Goal: Information Seeking & Learning: Learn about a topic

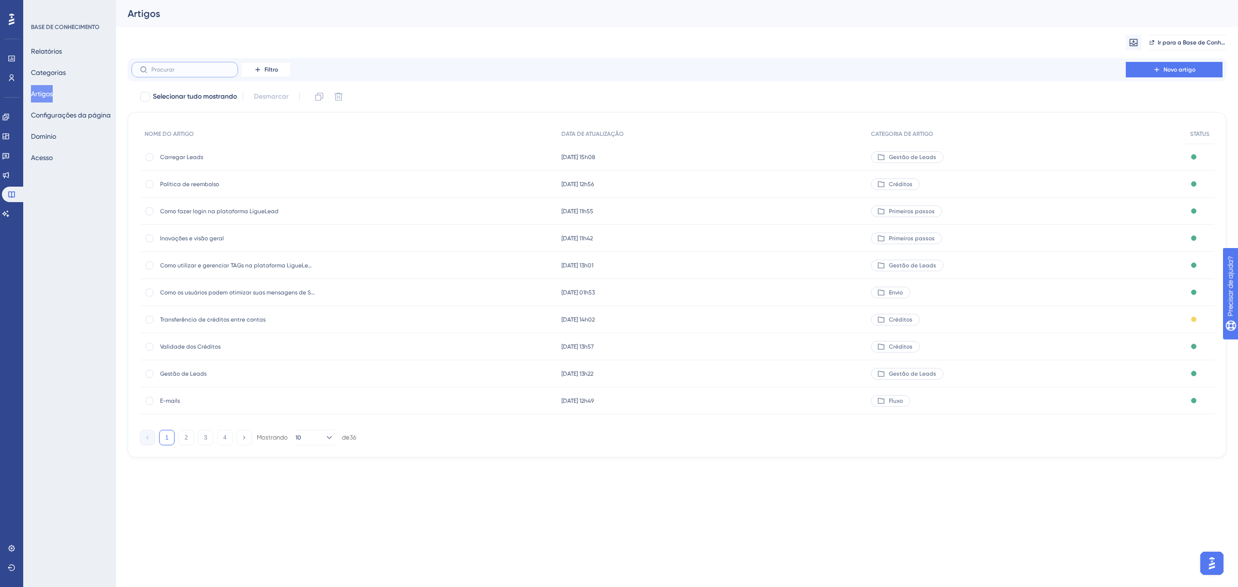
click at [175, 69] on input "text" at bounding box center [190, 69] width 78 height 7
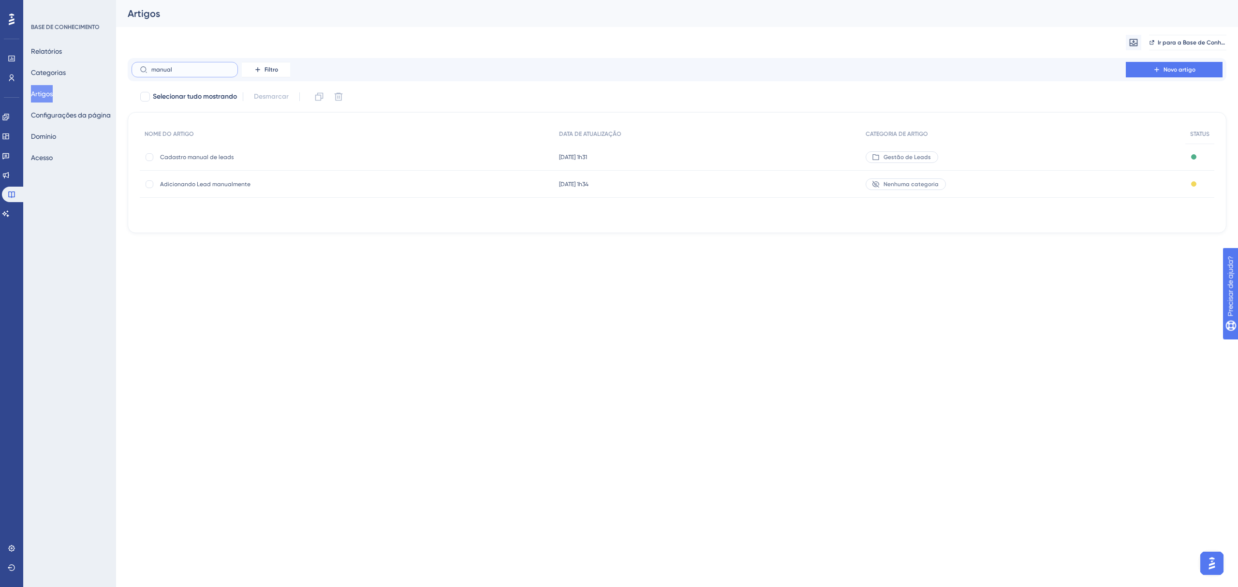
type input "manual"
click at [193, 157] on span "Cadastro manual de leads" at bounding box center [237, 157] width 155 height 8
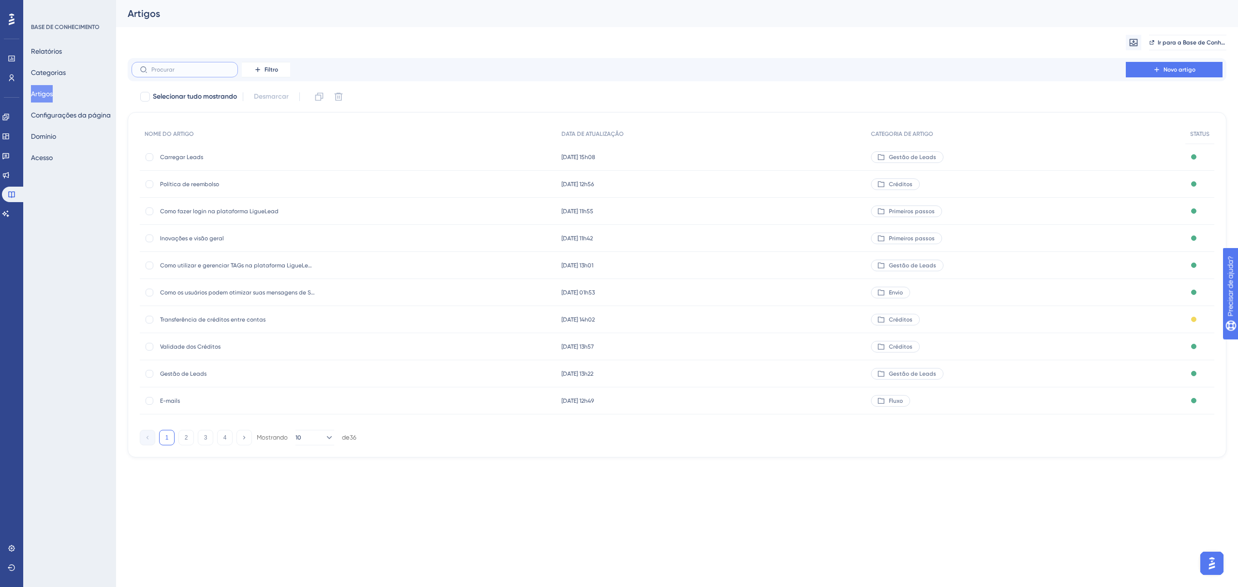
click at [192, 72] on input "text" at bounding box center [190, 69] width 78 height 7
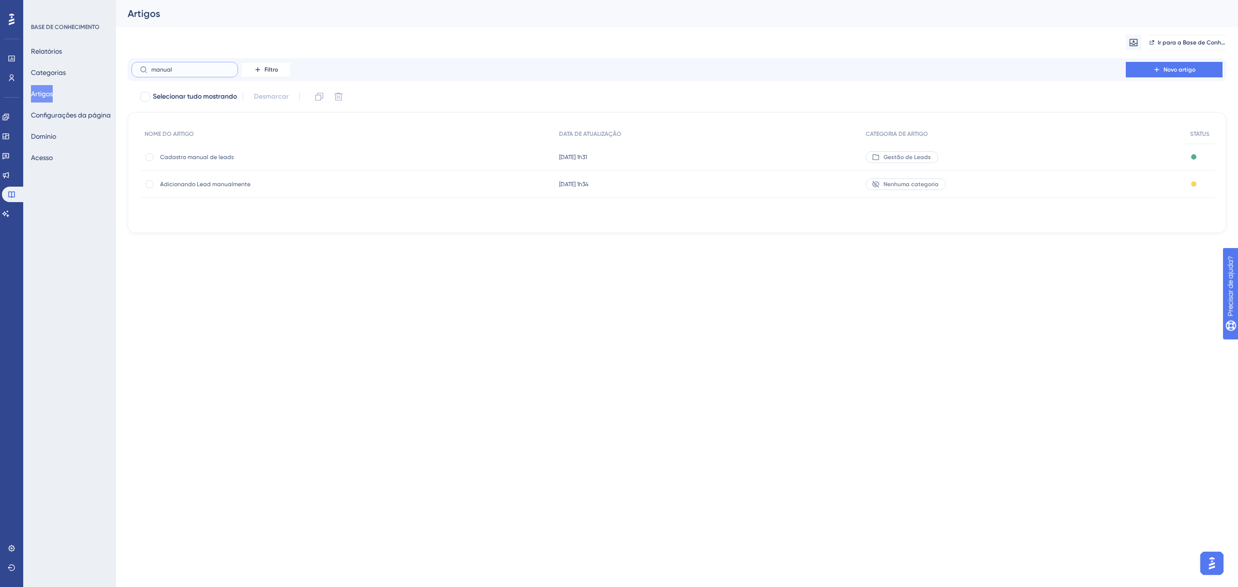
type input "manual"
click at [202, 184] on font "Adicionando Lead manualmente" at bounding box center [205, 184] width 90 height 7
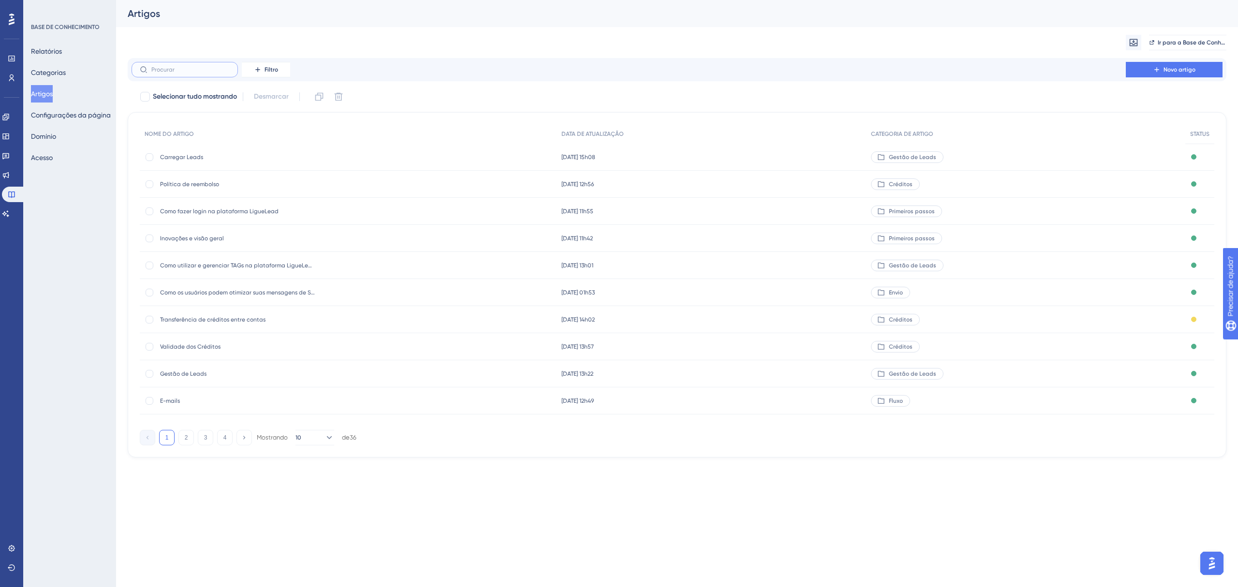
click at [210, 71] on input "text" at bounding box center [190, 69] width 78 height 7
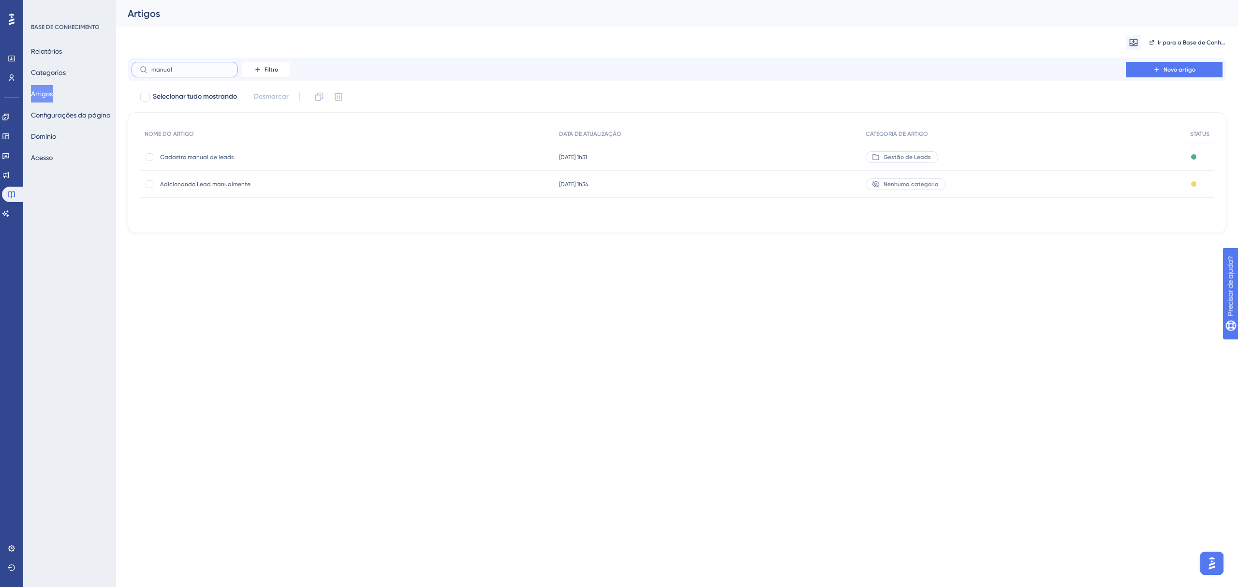
type input "manual"
click at [192, 185] on font "Adicionando Lead manualmente" at bounding box center [205, 184] width 90 height 7
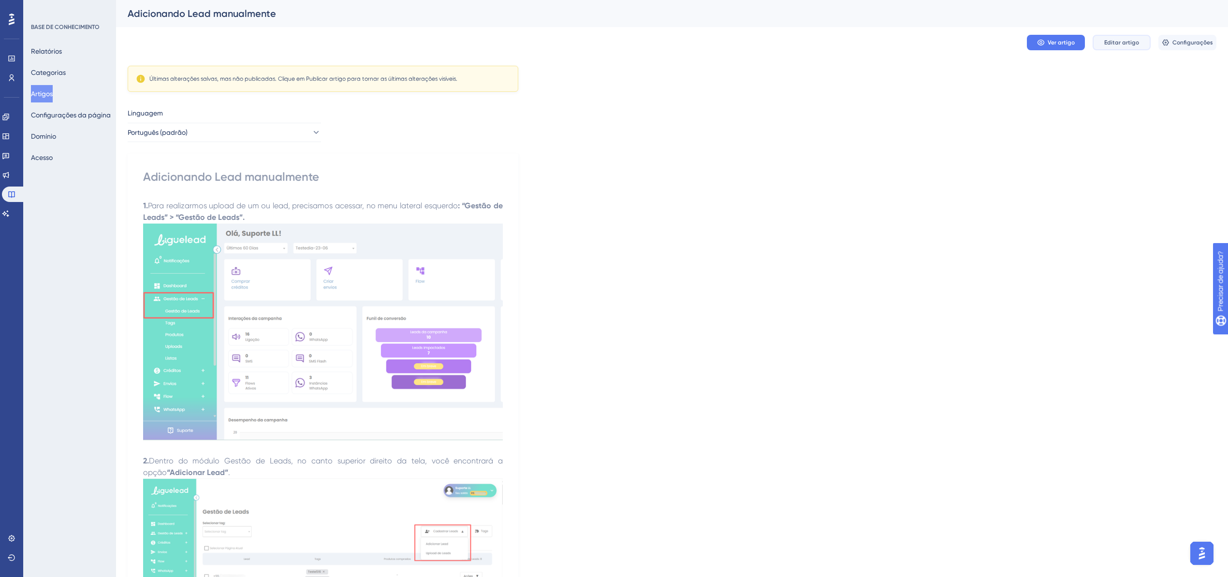
click at [1132, 39] on span "Editar artigo" at bounding box center [1122, 43] width 35 height 8
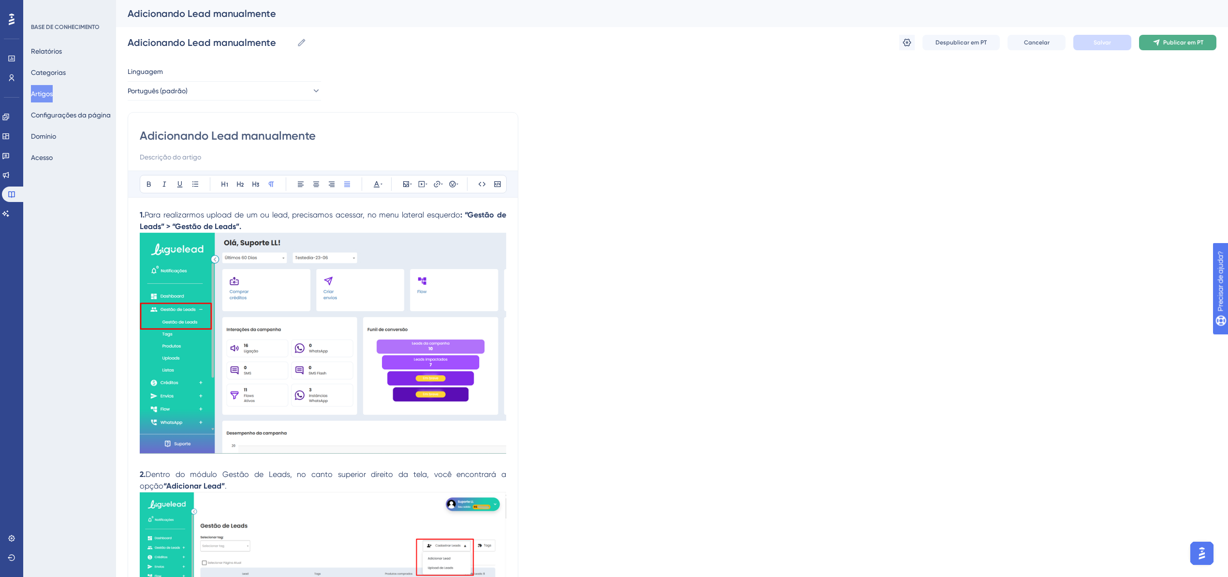
click at [1174, 39] on span "Publicar em PT" at bounding box center [1184, 43] width 40 height 8
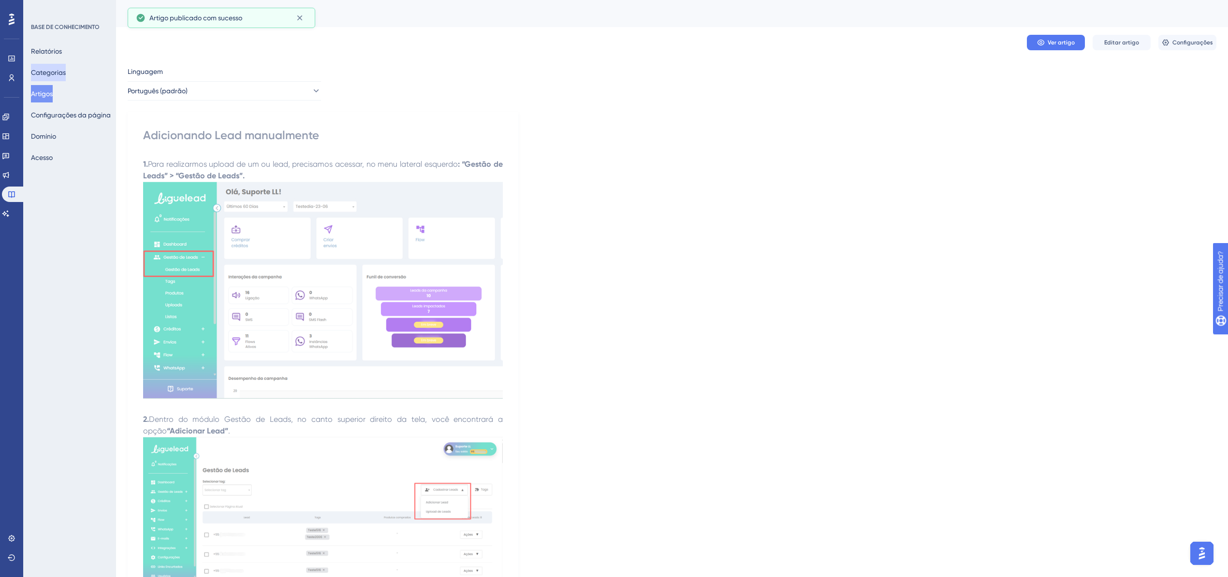
click at [52, 74] on font "Categorias" at bounding box center [48, 73] width 35 height 8
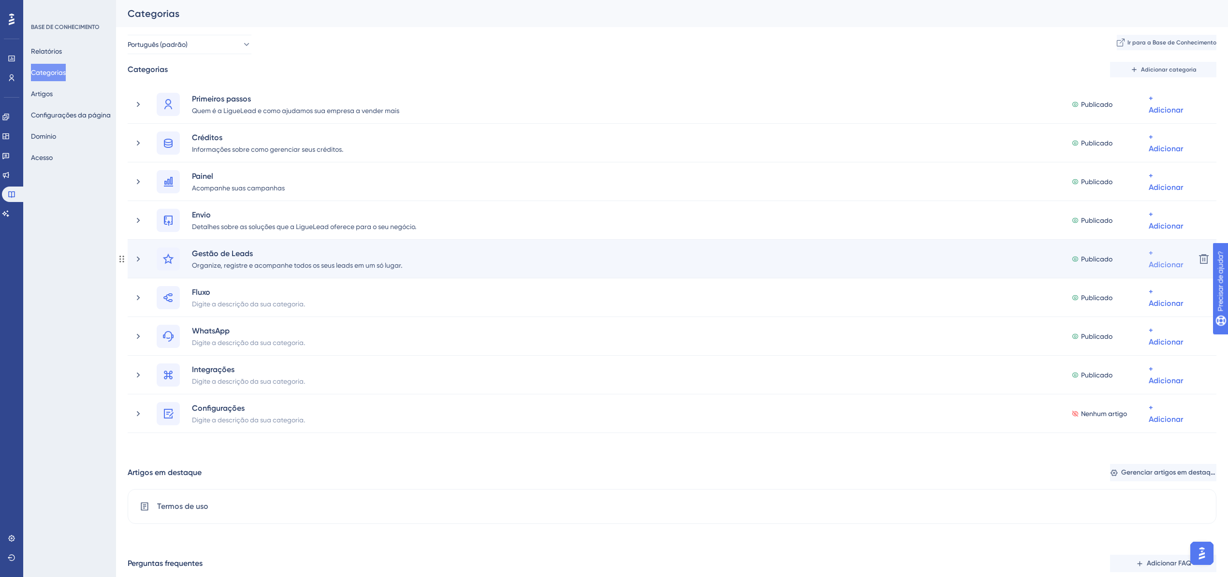
click at [1157, 262] on font "+ Adicionar" at bounding box center [1166, 259] width 34 height 21
click at [1139, 308] on font "Adicionar artigos" at bounding box center [1127, 310] width 53 height 8
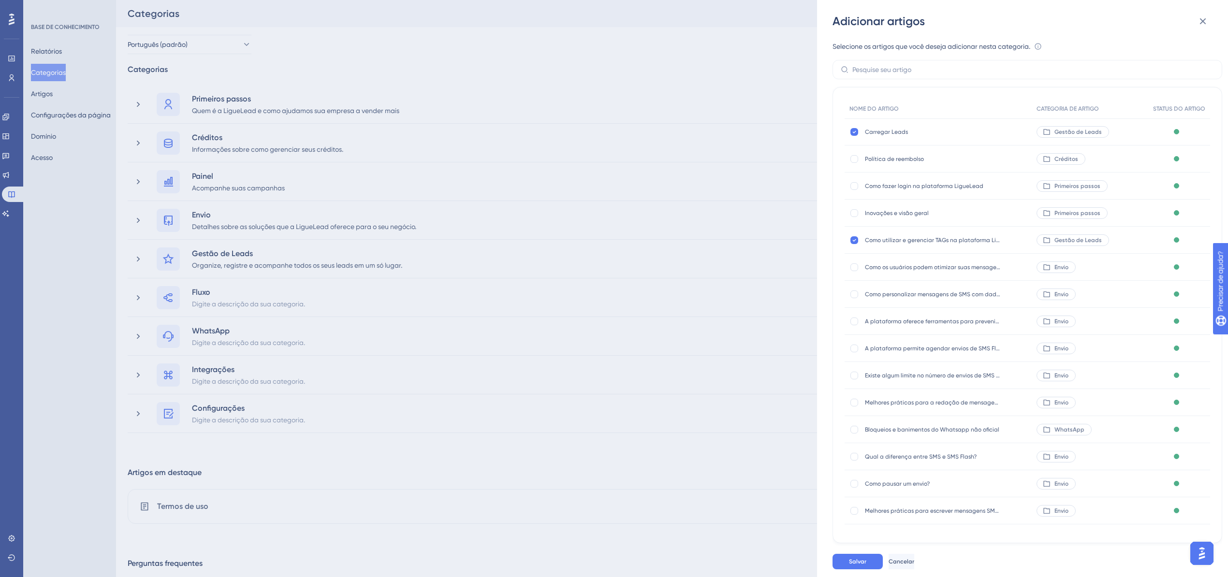
click at [856, 540] on icon at bounding box center [855, 538] width 4 height 8
checkbox input "false"
click at [914, 72] on input "text" at bounding box center [1034, 69] width 362 height 11
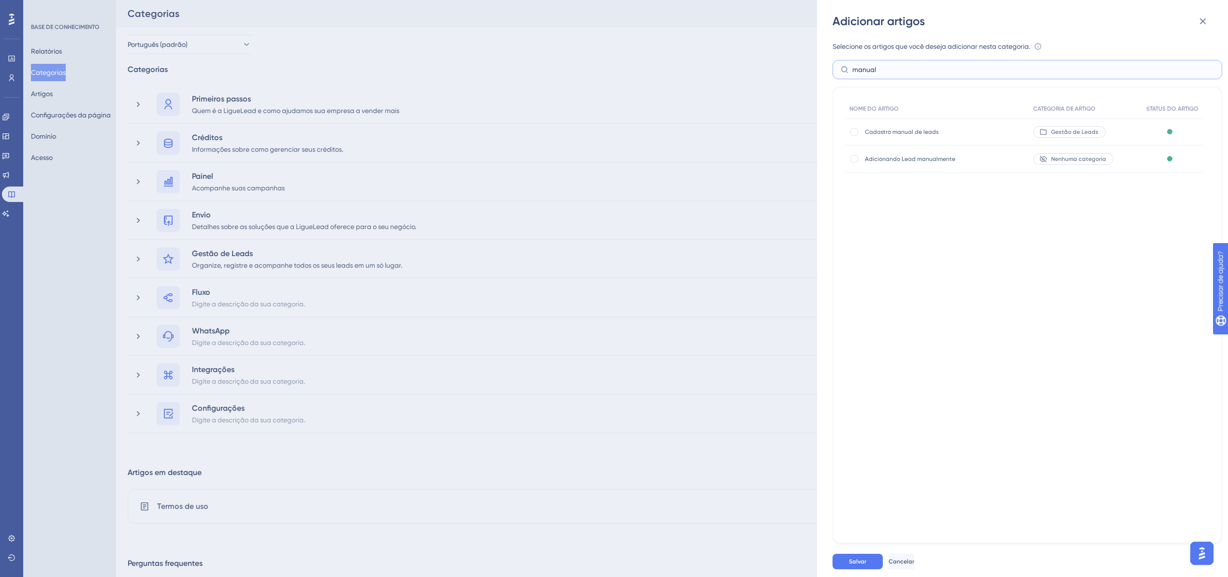
type input "manual"
click at [922, 157] on font "Adicionando Lead manualmente" at bounding box center [910, 159] width 90 height 7
click at [854, 155] on div at bounding box center [855, 159] width 8 height 8
checkbox input "true"
click at [865, 566] on button "Salvar" at bounding box center [858, 561] width 50 height 15
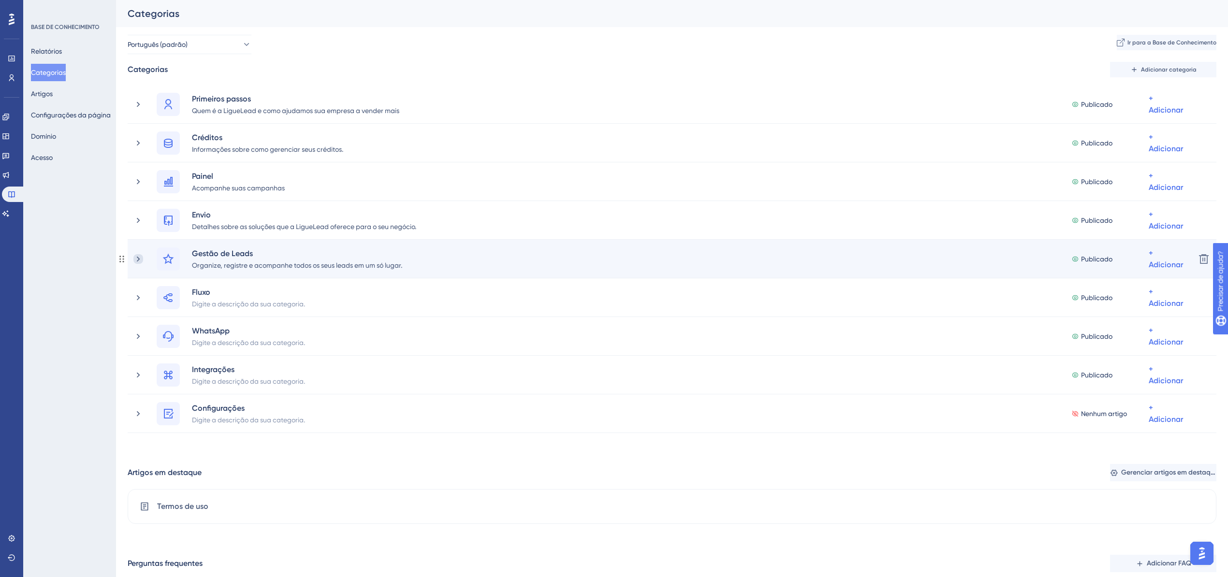
click at [136, 260] on icon at bounding box center [138, 259] width 10 height 10
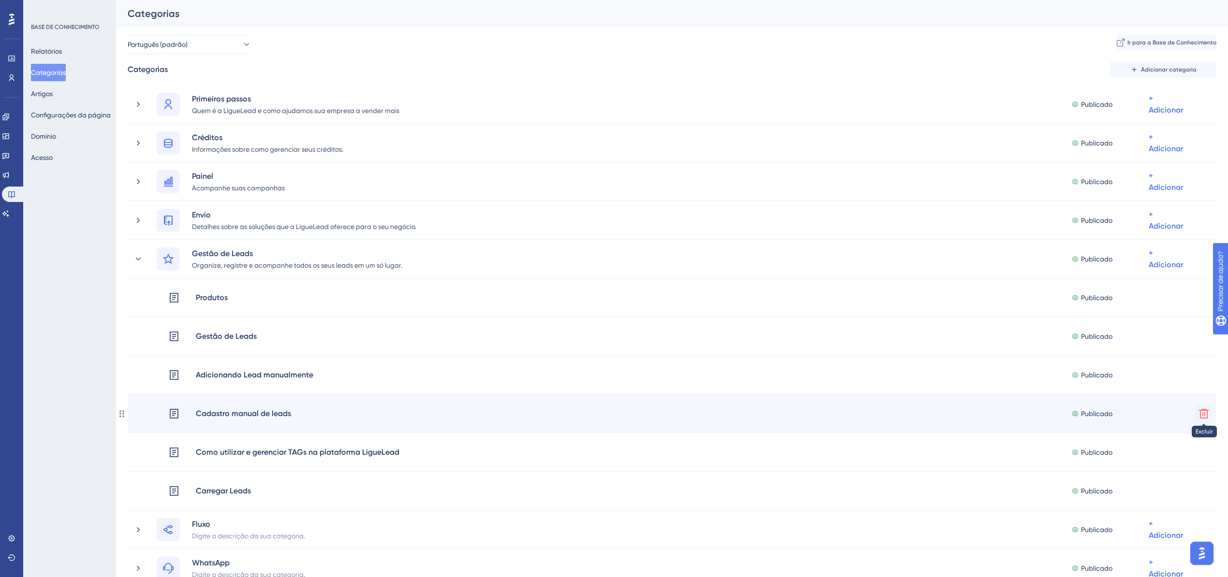
click at [1199, 412] on icon at bounding box center [1205, 414] width 12 height 12
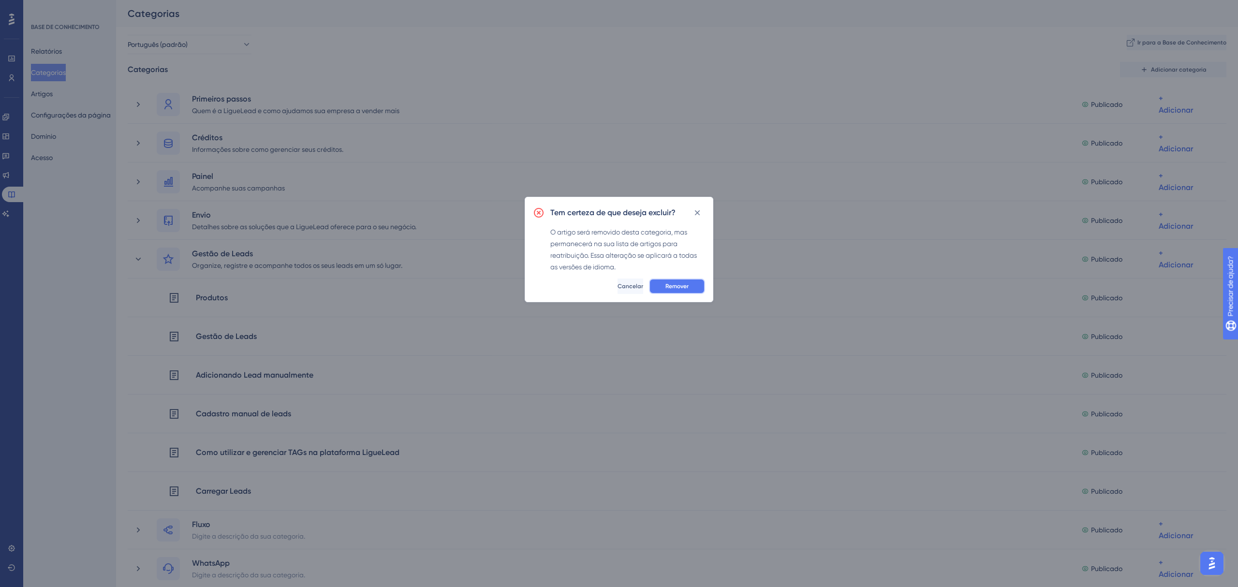
click at [703, 285] on button "Remover" at bounding box center [677, 286] width 56 height 15
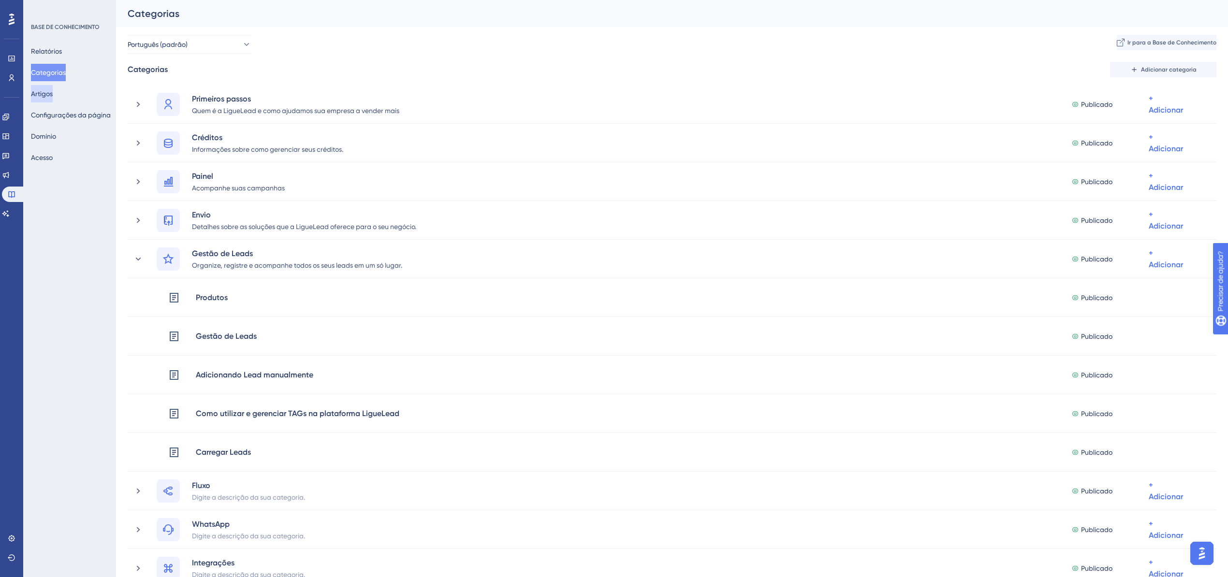
click at [53, 92] on font "Artigos" at bounding box center [42, 94] width 22 height 8
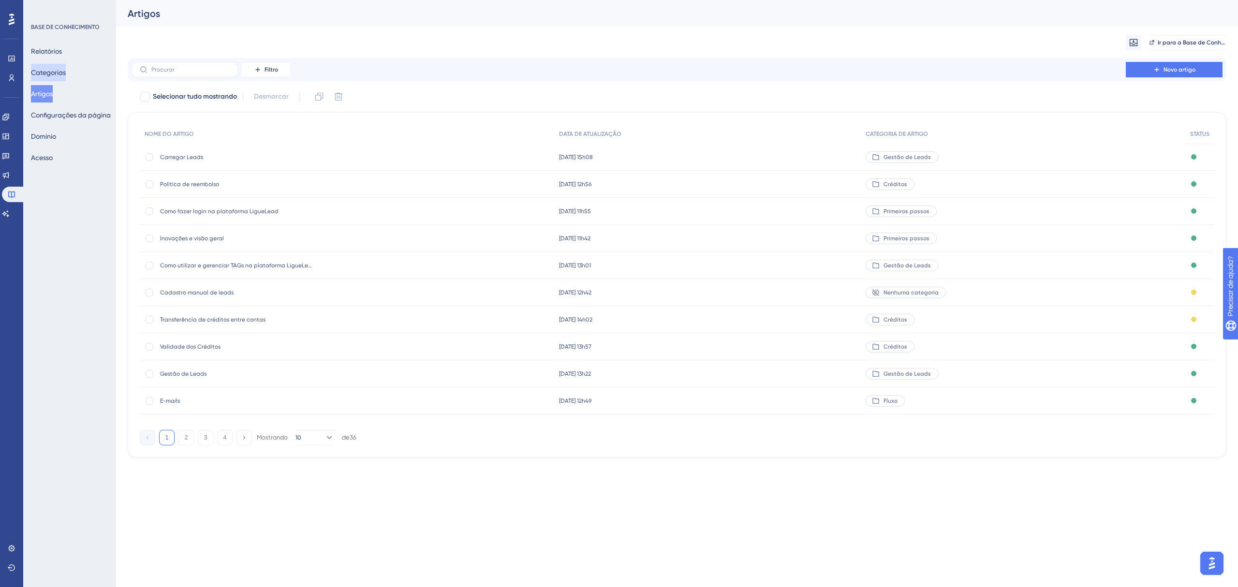
click at [59, 72] on font "Categorias" at bounding box center [48, 73] width 35 height 8
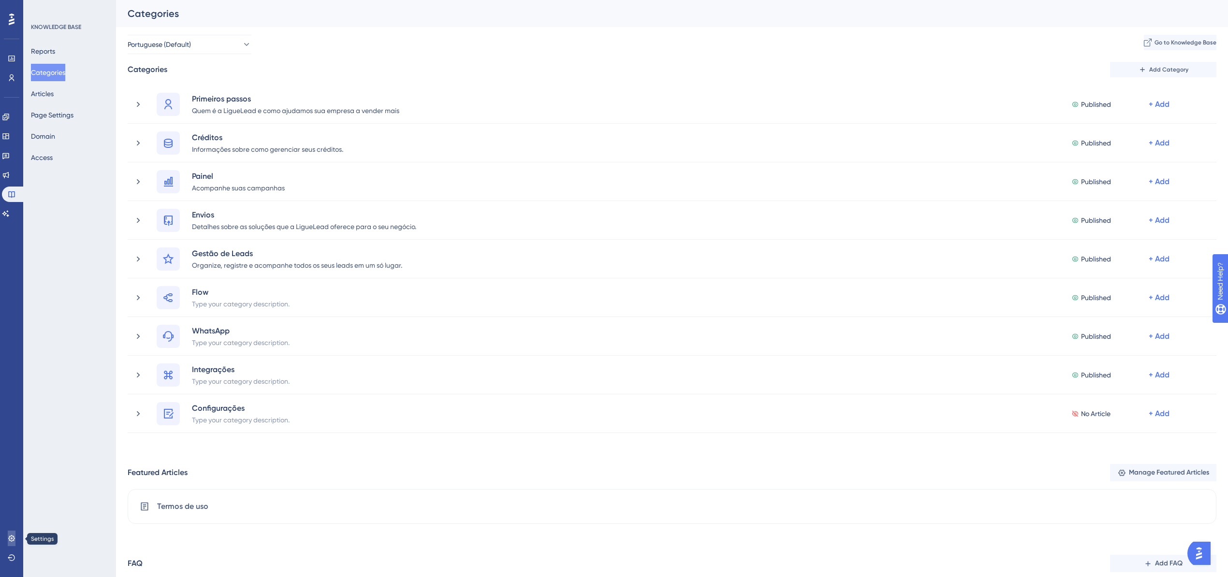
click at [8, 540] on link at bounding box center [12, 538] width 8 height 15
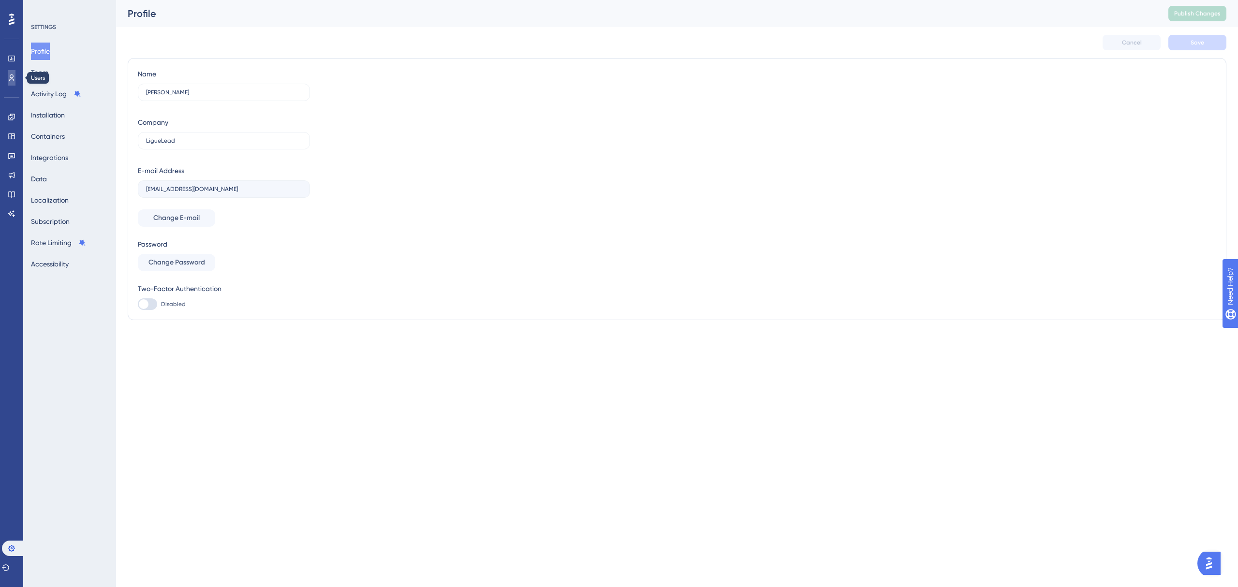
click at [15, 74] on link at bounding box center [12, 77] width 8 height 15
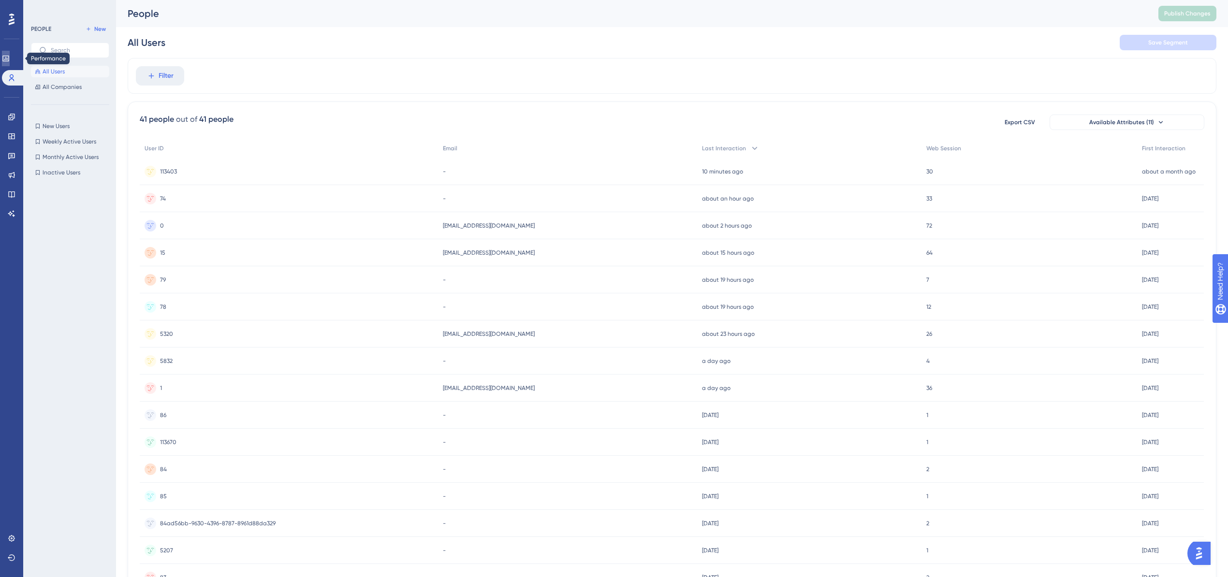
click at [10, 59] on icon at bounding box center [6, 59] width 8 height 8
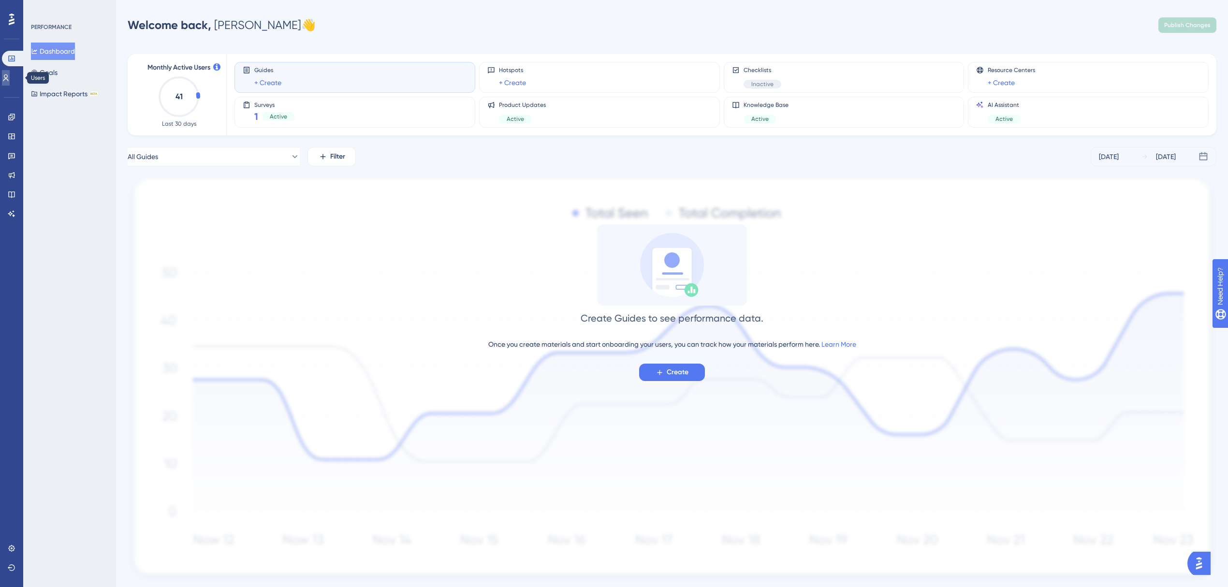
click at [10, 72] on link at bounding box center [6, 77] width 8 height 15
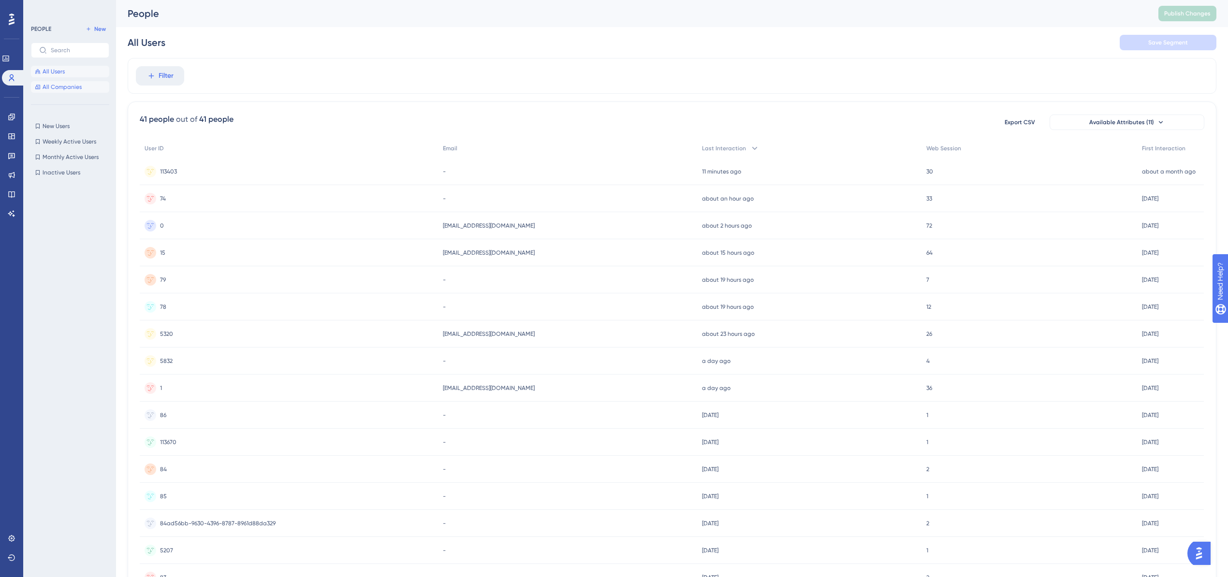
click at [64, 84] on span "All Companies" at bounding box center [62, 87] width 39 height 8
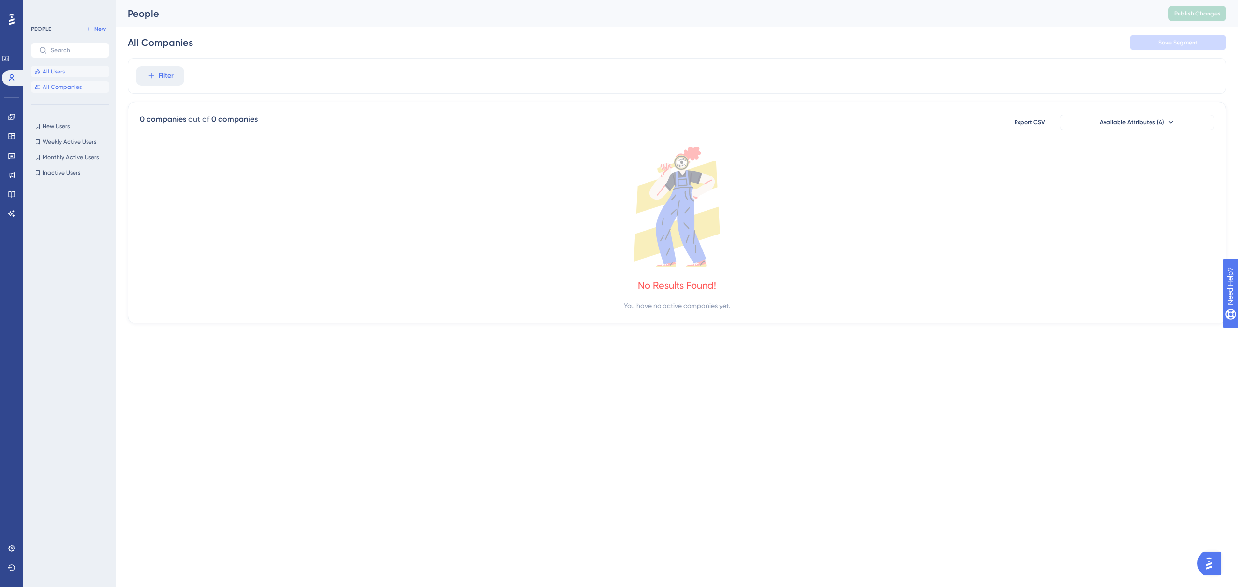
click at [55, 72] on span "All Users" at bounding box center [54, 72] width 22 height 8
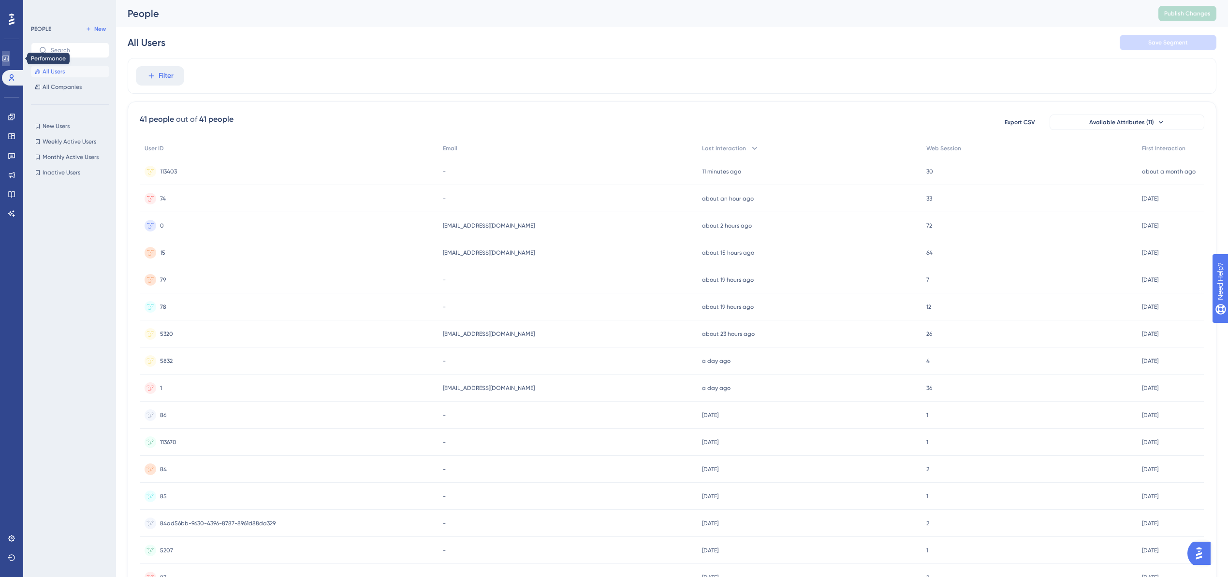
click at [10, 55] on icon at bounding box center [6, 59] width 8 height 8
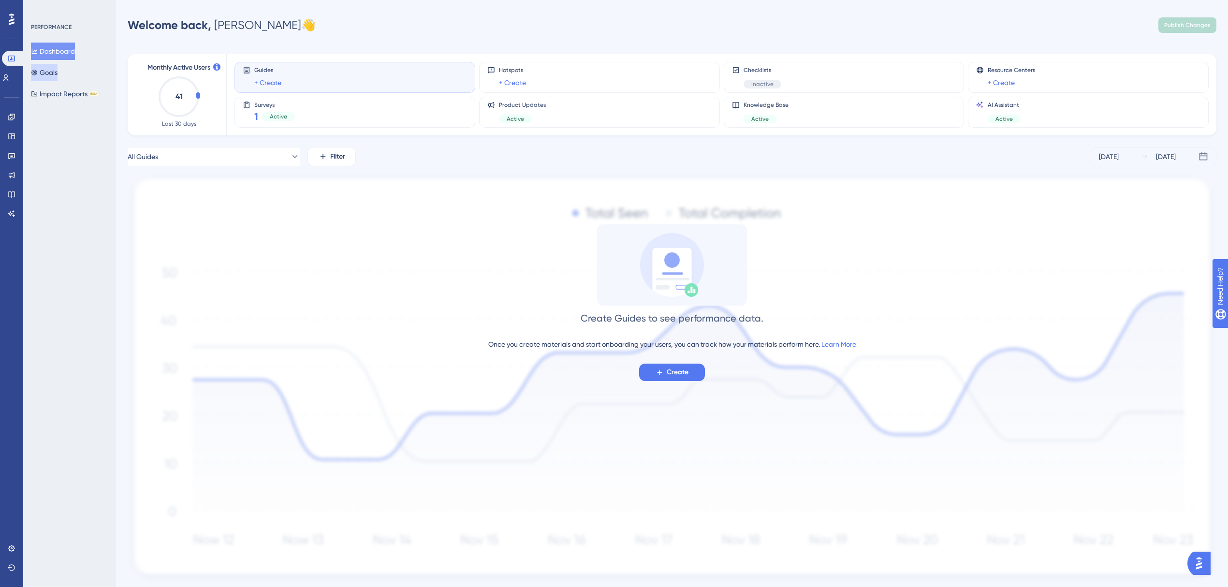
click at [56, 70] on button "Goals" at bounding box center [44, 72] width 27 height 17
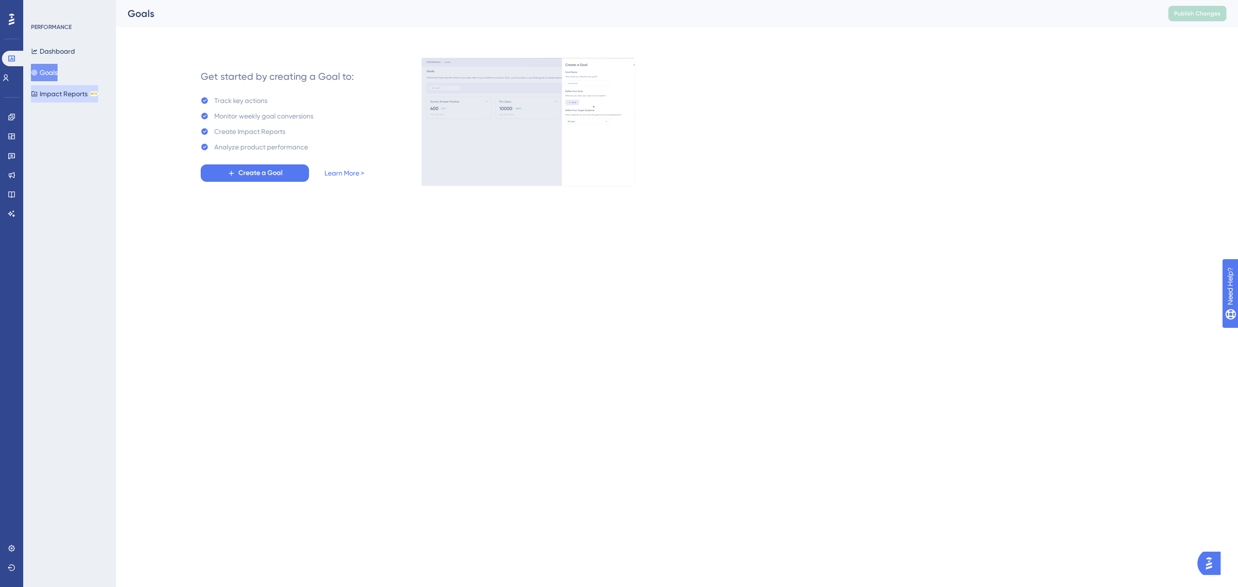
click at [63, 94] on button "Impact Reports BETA" at bounding box center [64, 93] width 67 height 17
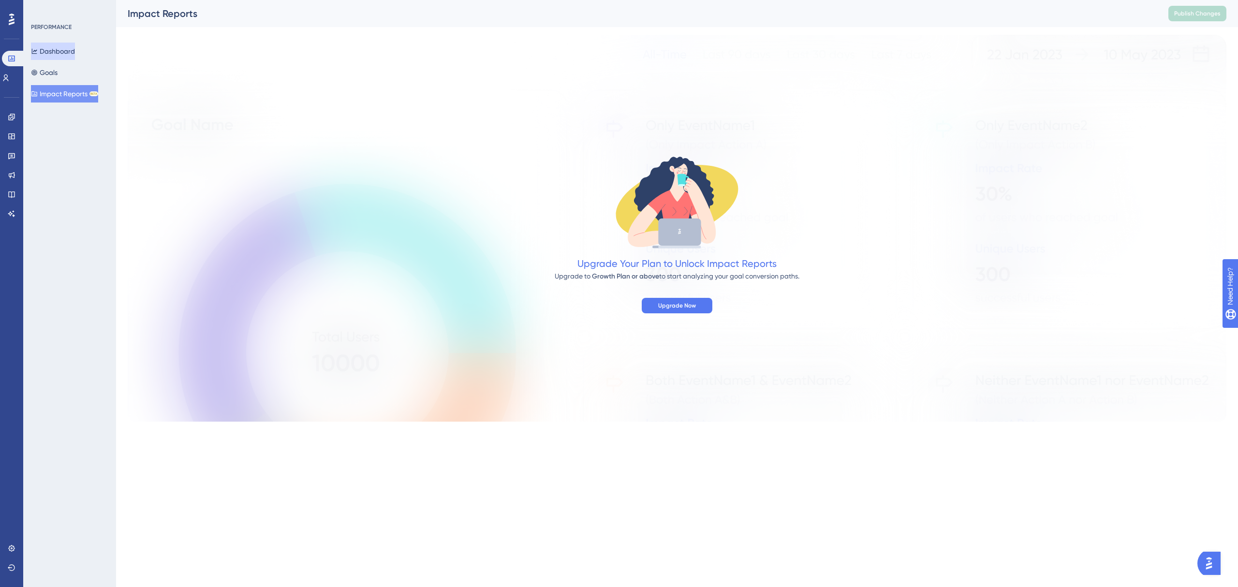
click at [62, 47] on button "Dashboard" at bounding box center [53, 51] width 44 height 17
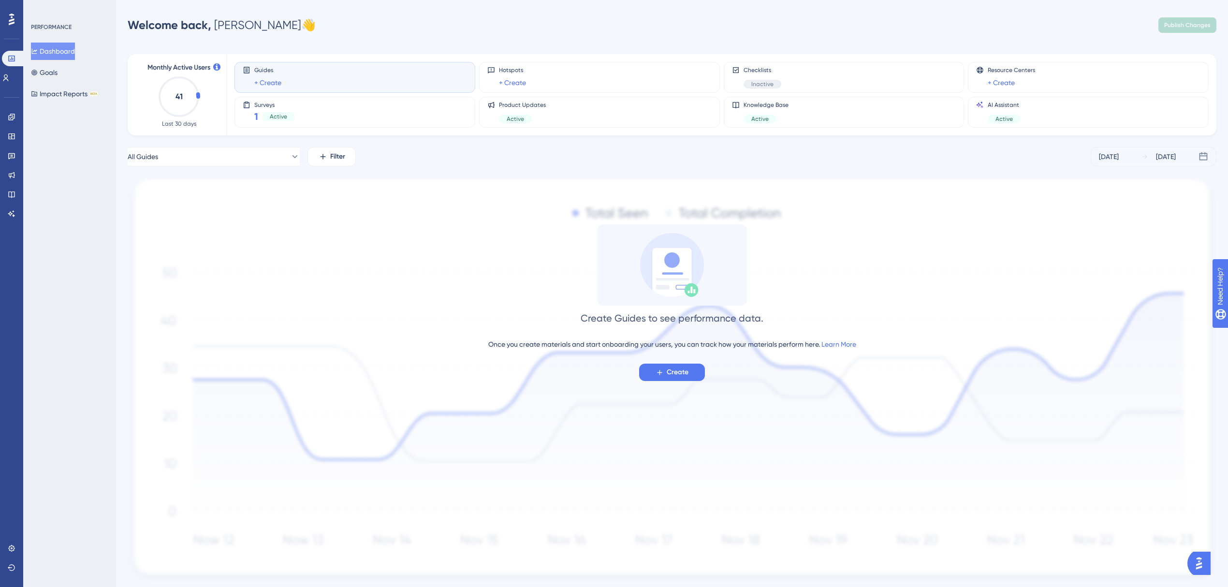
click at [58, 23] on div "PERFORMANCE" at bounding box center [51, 27] width 41 height 8
click at [17, 18] on div at bounding box center [11, 19] width 15 height 15
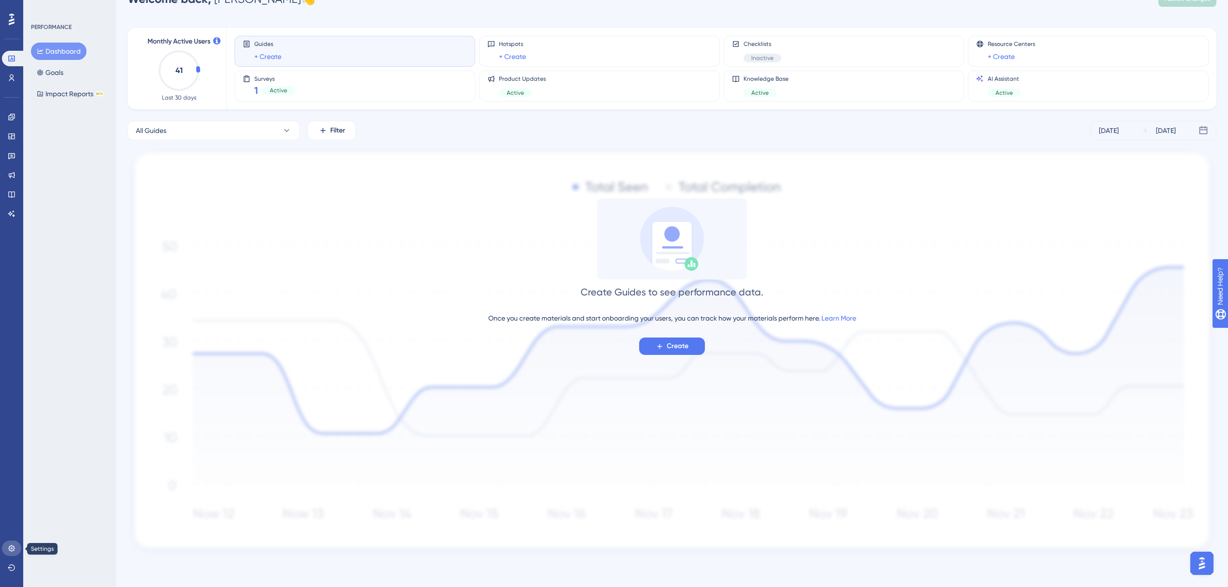
click at [7, 549] on link at bounding box center [11, 548] width 19 height 15
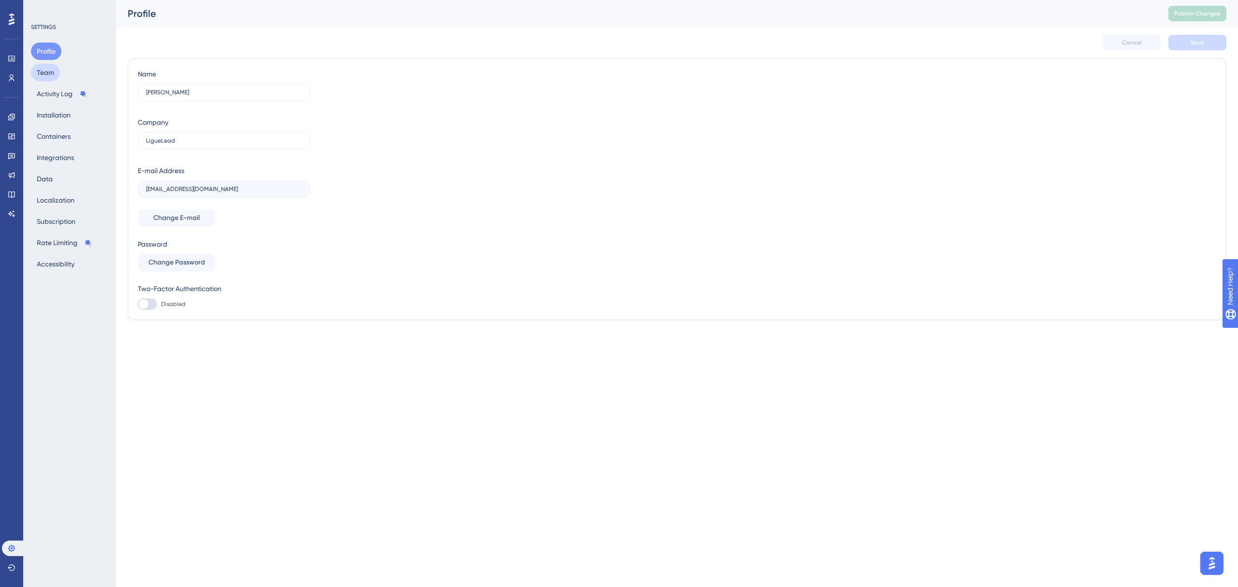
click at [49, 74] on button "Team" at bounding box center [45, 72] width 29 height 17
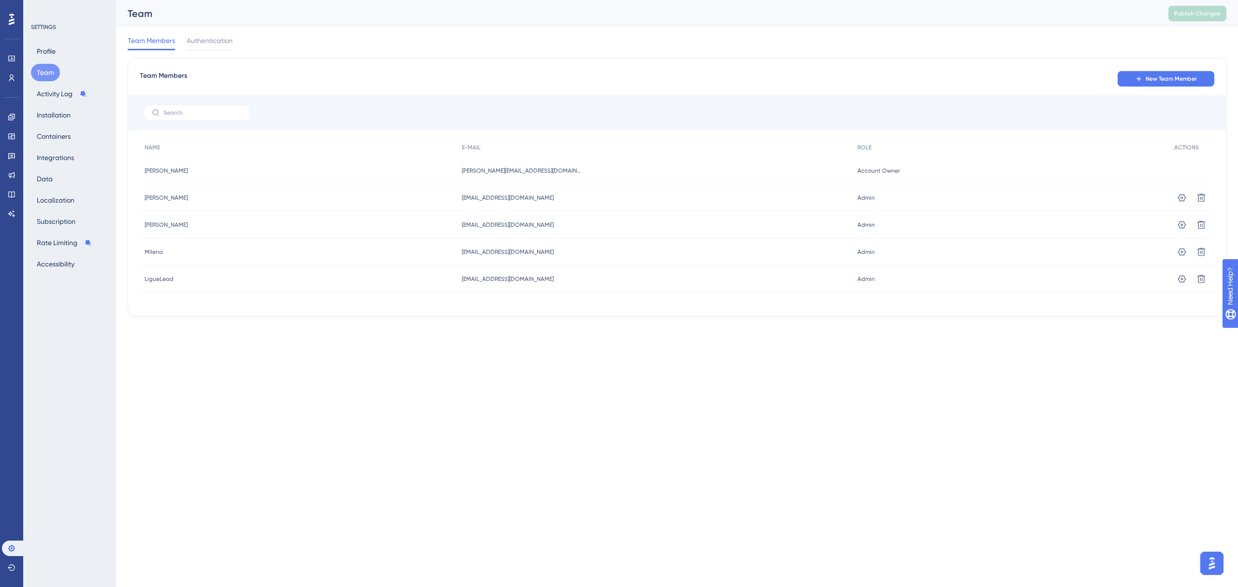
click at [213, 31] on div "Team Members Authentication" at bounding box center [677, 42] width 1099 height 31
click at [218, 35] on span "Authentication" at bounding box center [210, 41] width 46 height 12
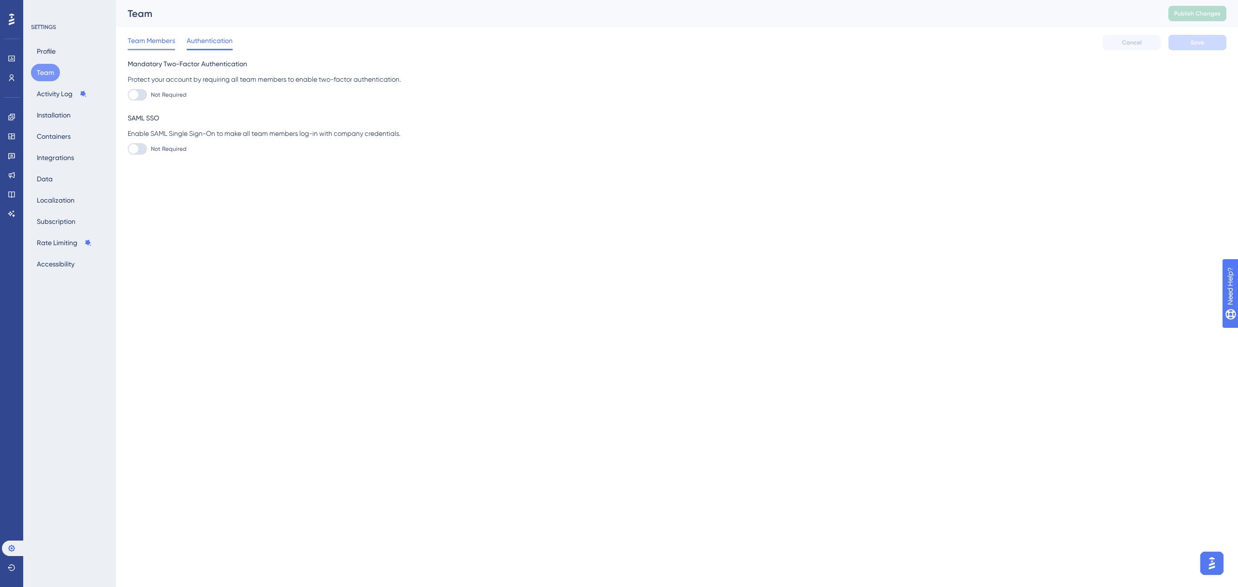
click at [145, 40] on span "Team Members" at bounding box center [151, 41] width 47 height 12
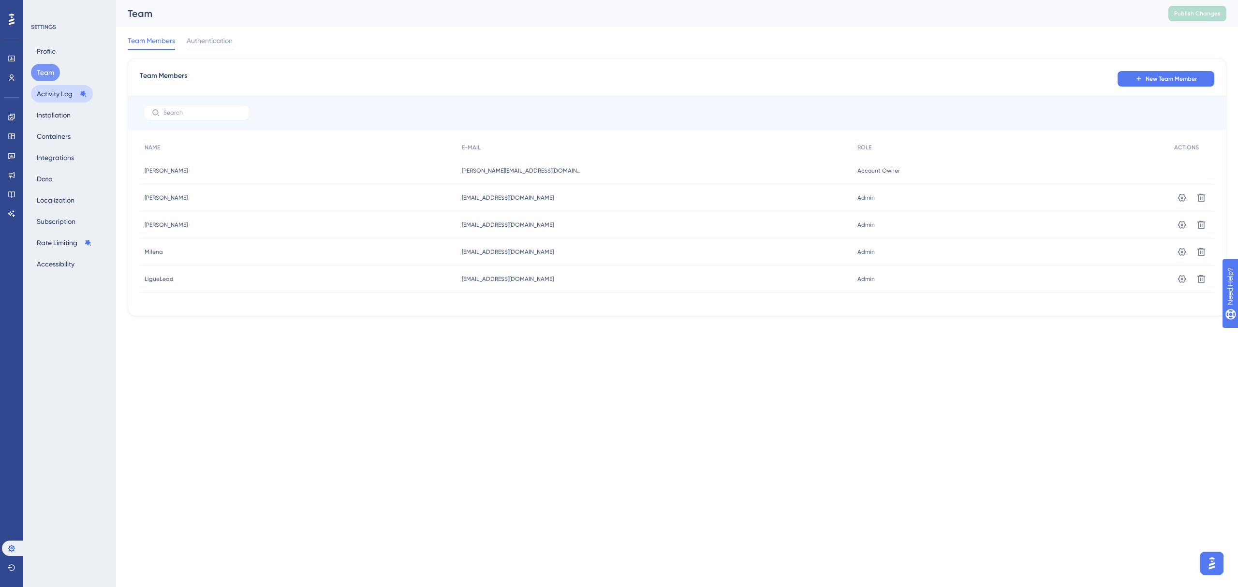
click at [45, 92] on button "Activity Log" at bounding box center [62, 93] width 62 height 17
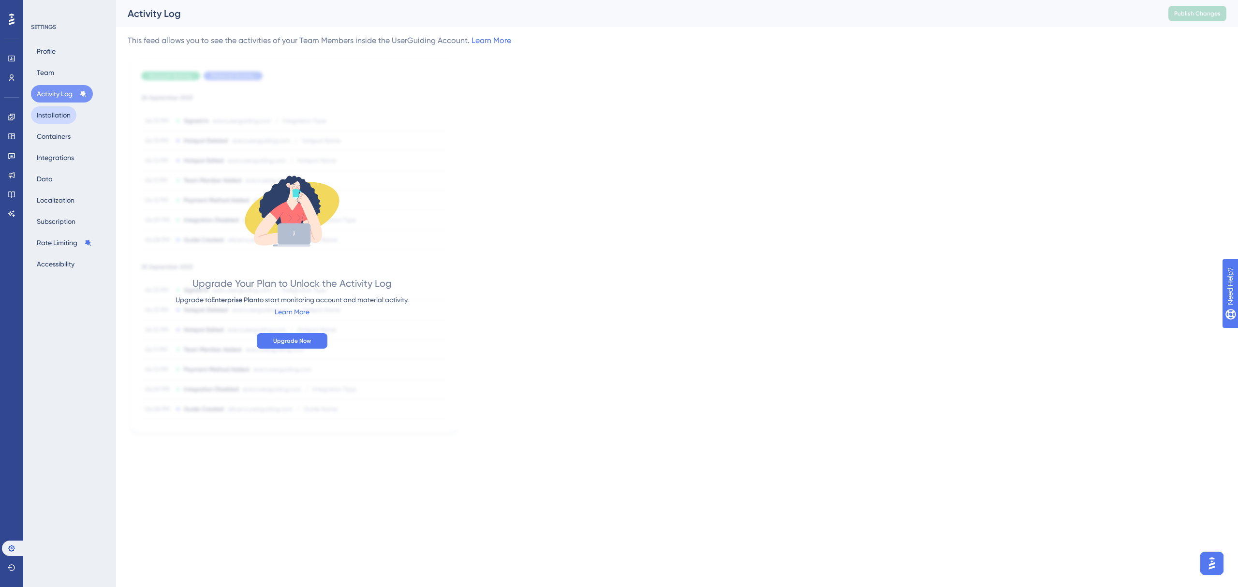
click at [60, 114] on button "Installation" at bounding box center [53, 114] width 45 height 17
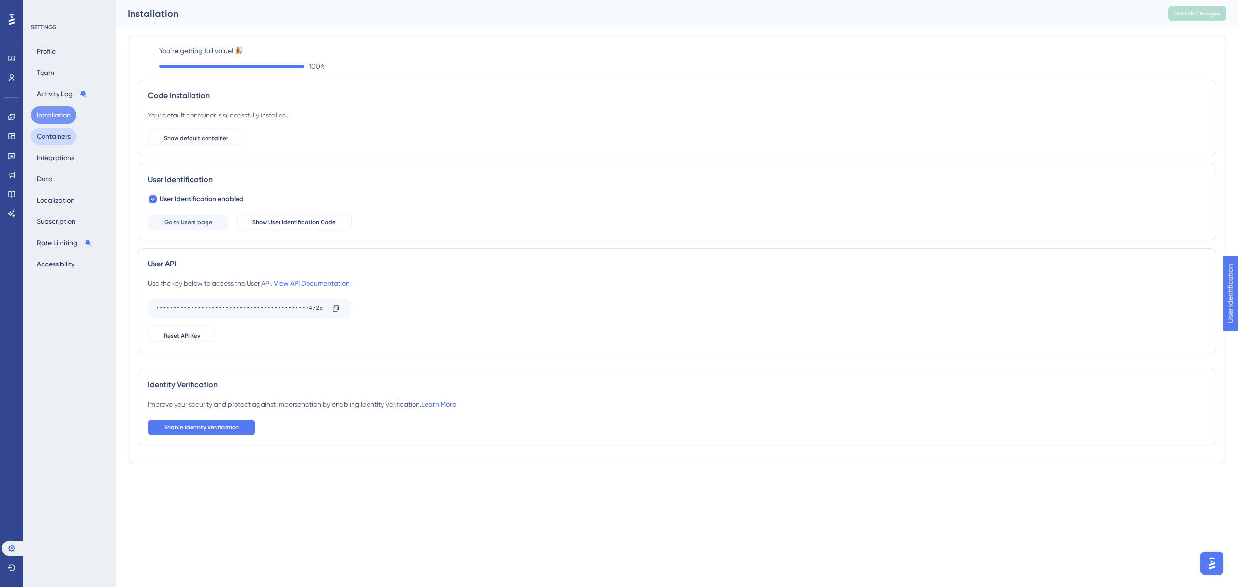
click at [61, 136] on button "Containers" at bounding box center [53, 136] width 45 height 17
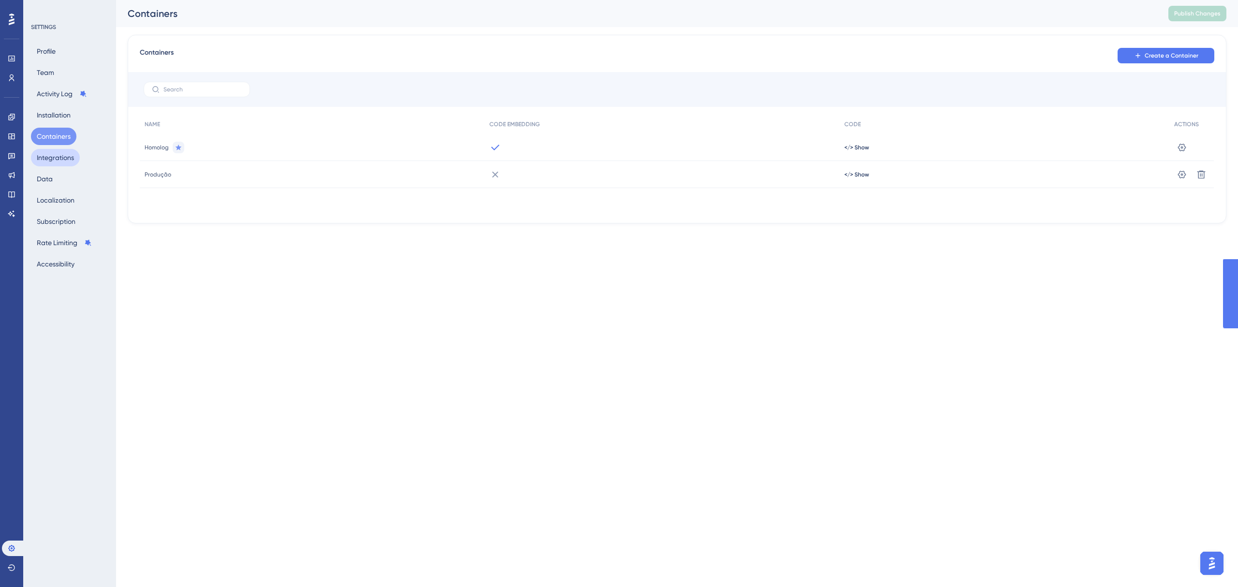
click at [66, 159] on button "Integrations" at bounding box center [55, 157] width 49 height 17
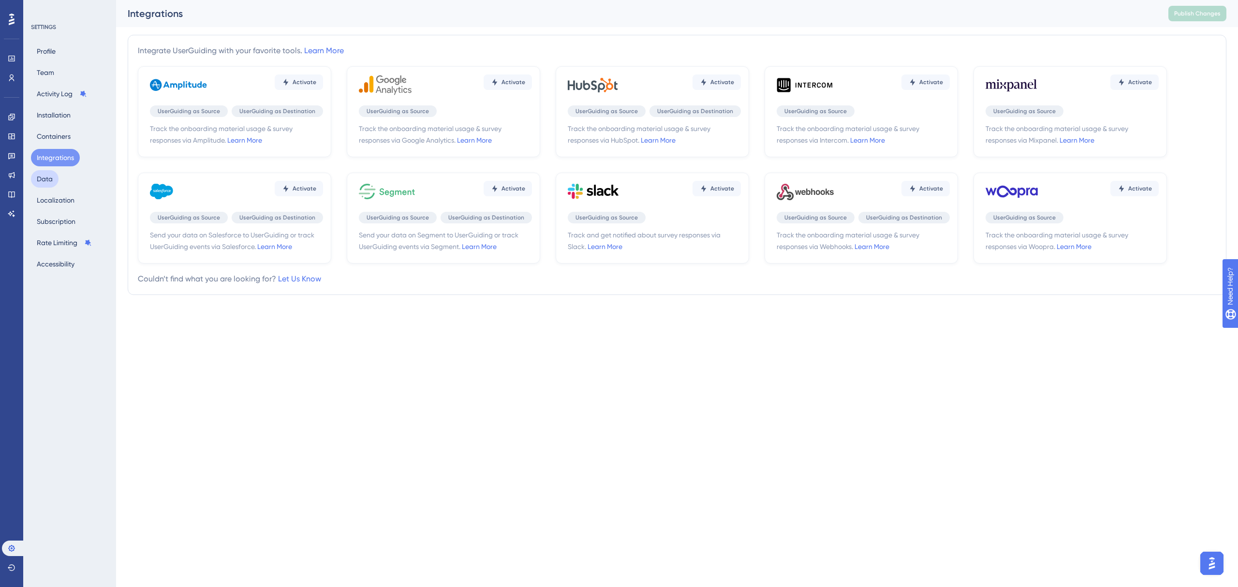
click at [50, 182] on button "Data" at bounding box center [45, 178] width 28 height 17
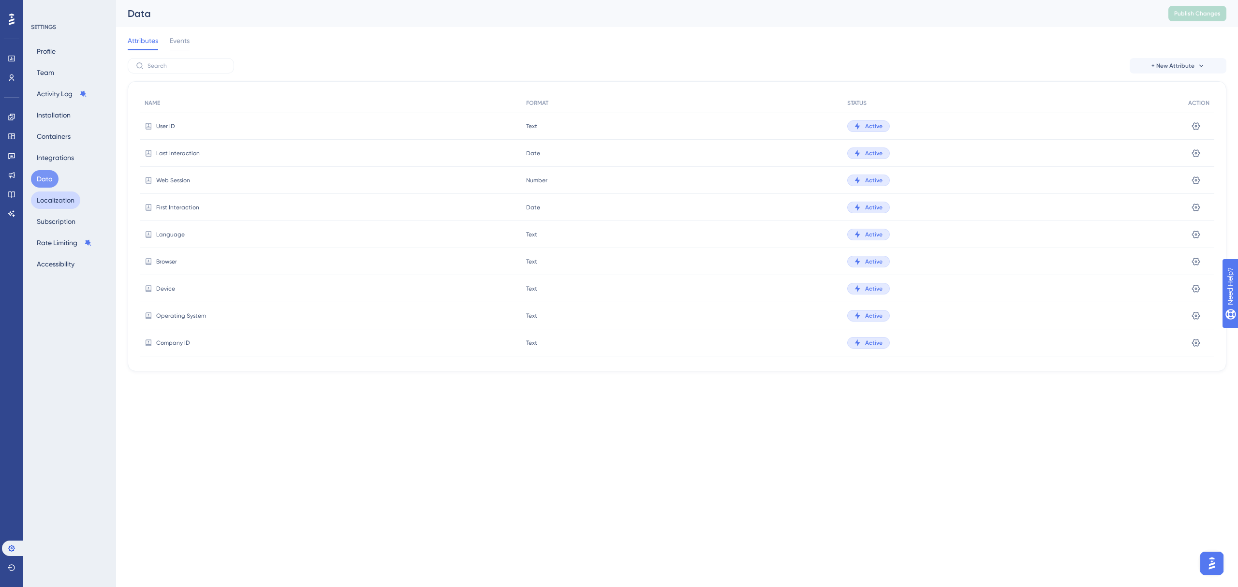
click at [53, 198] on button "Localization" at bounding box center [55, 200] width 49 height 17
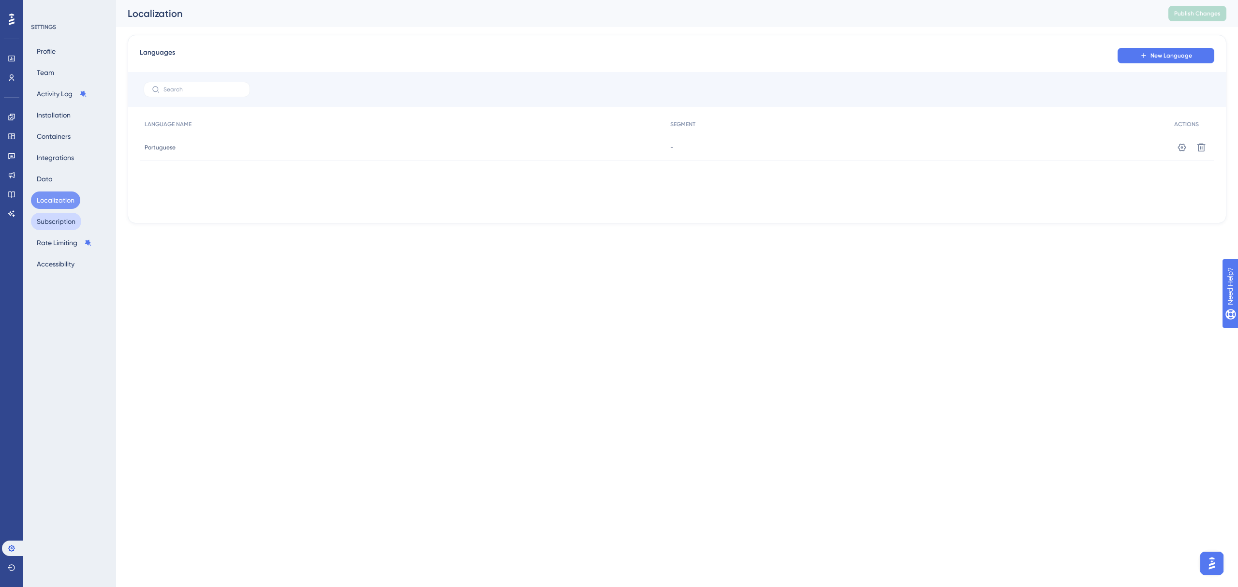
click at [61, 221] on button "Subscription" at bounding box center [56, 221] width 50 height 17
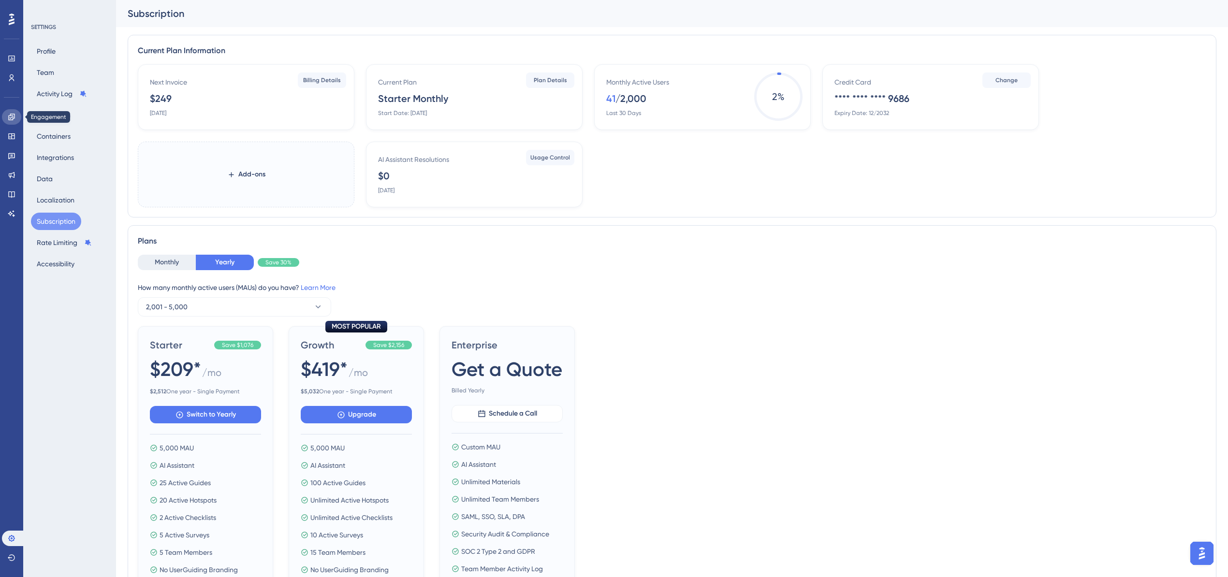
click at [10, 120] on icon at bounding box center [11, 117] width 6 height 6
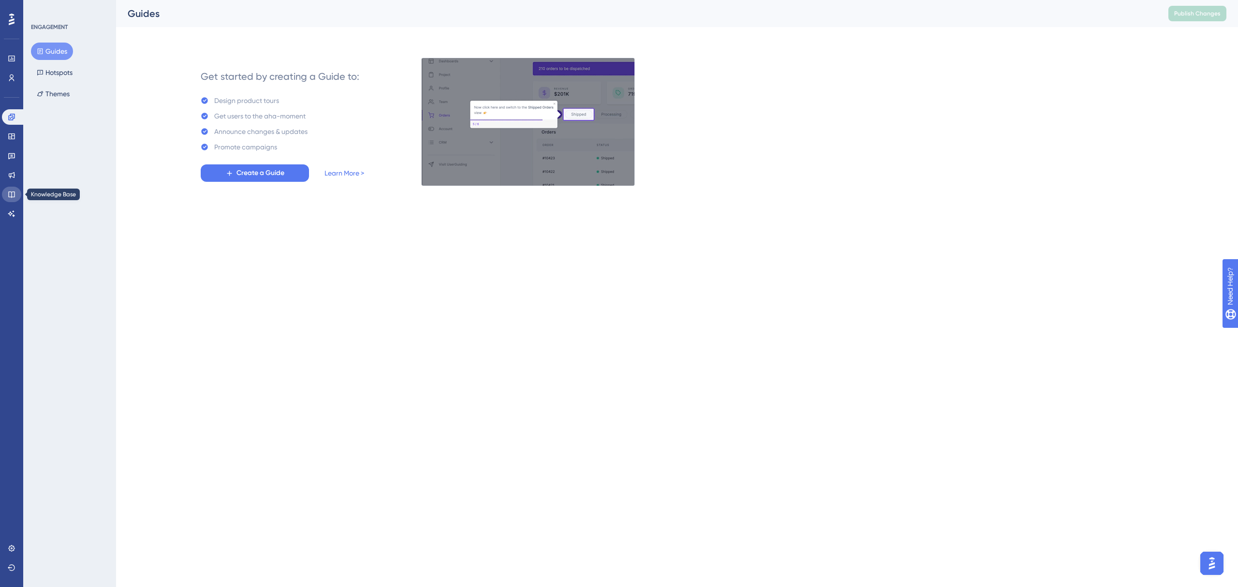
click at [15, 191] on icon at bounding box center [12, 195] width 8 height 8
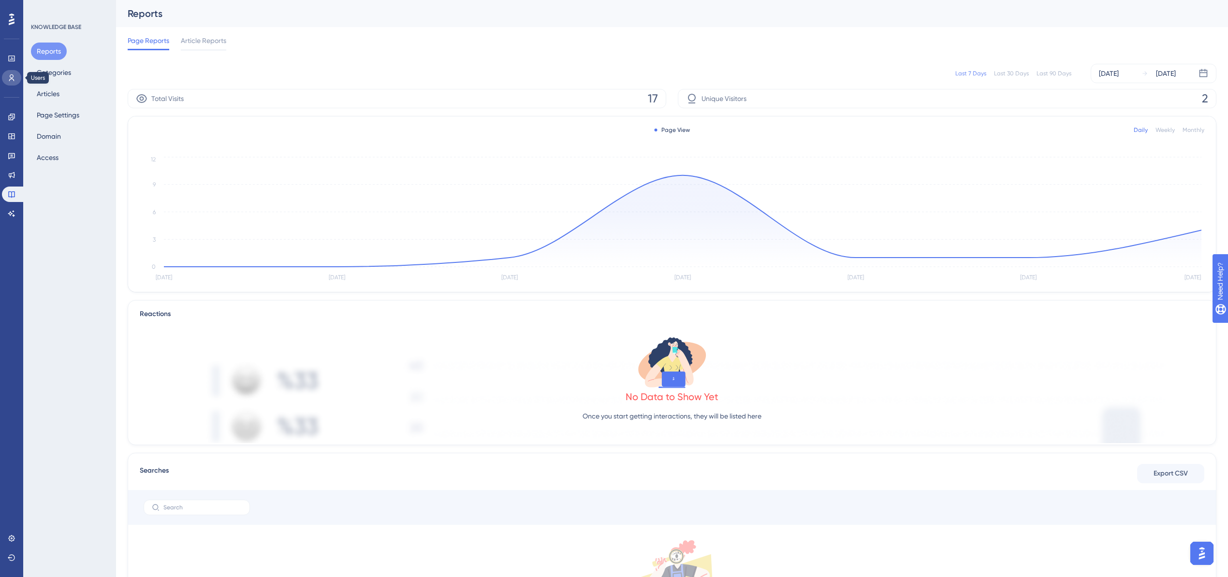
click at [12, 80] on icon at bounding box center [12, 78] width 8 height 8
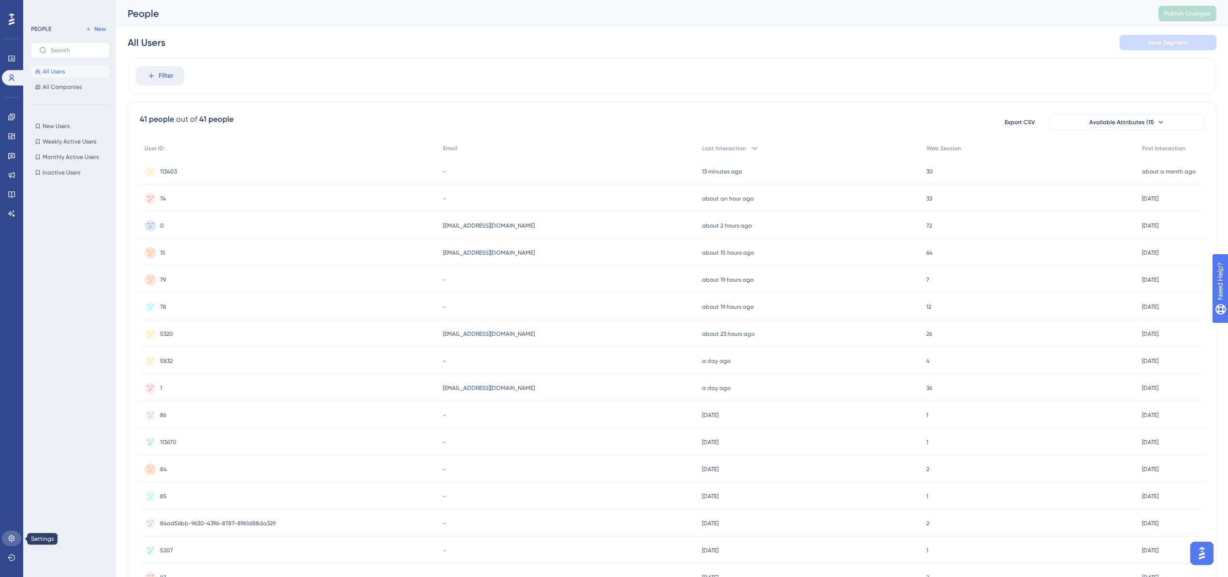
click at [10, 541] on icon at bounding box center [11, 538] width 6 height 6
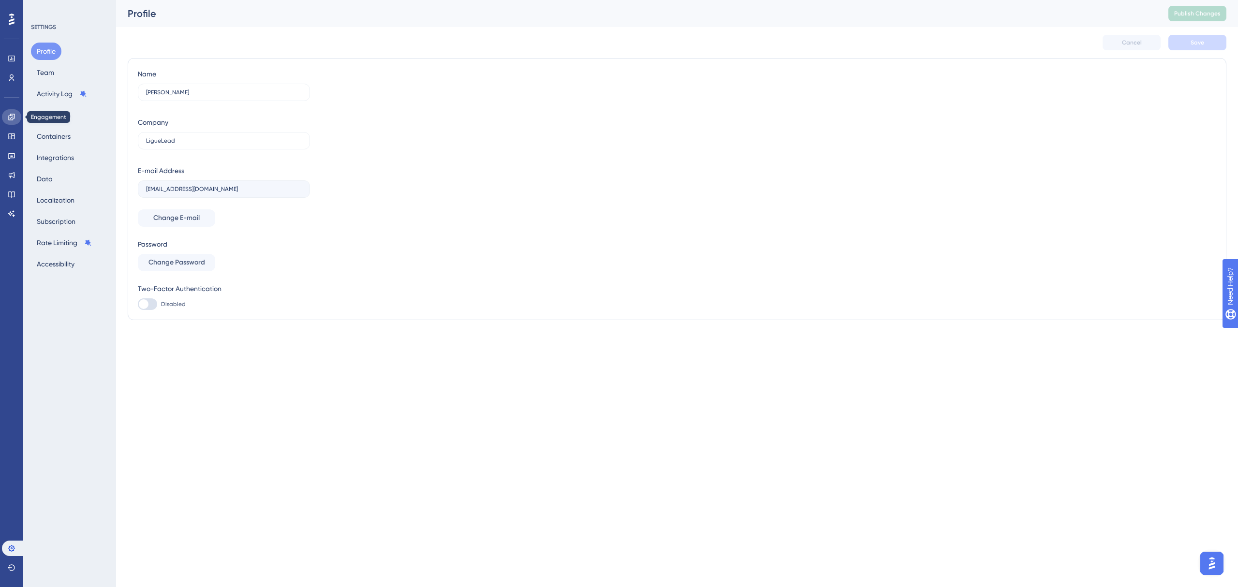
click at [9, 119] on icon at bounding box center [11, 117] width 6 height 6
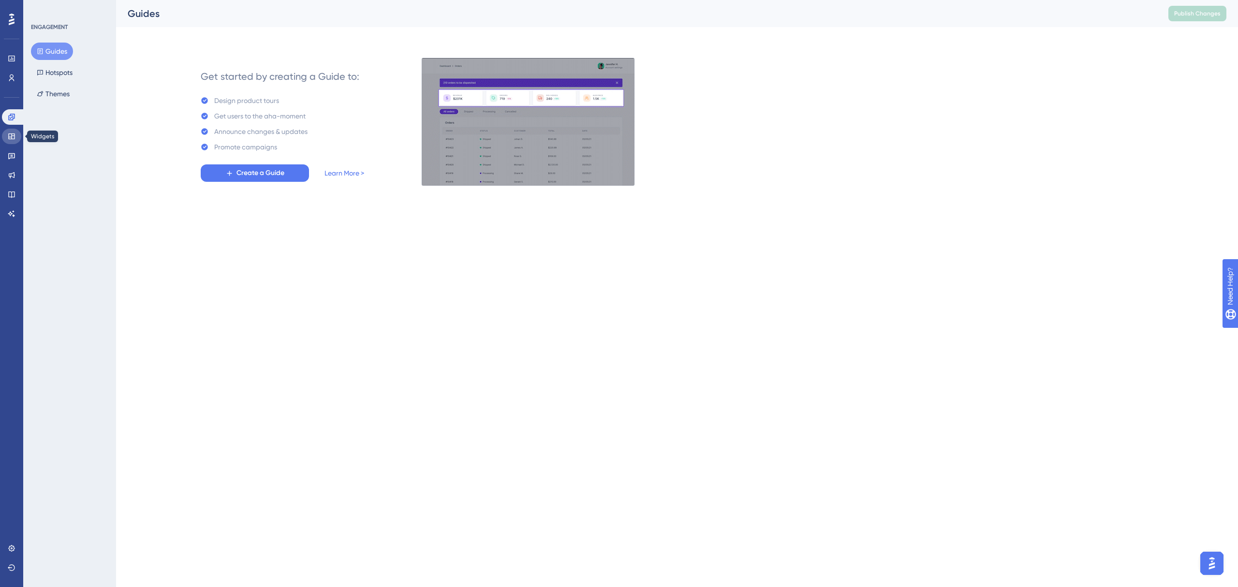
click at [14, 134] on icon at bounding box center [12, 137] width 8 height 8
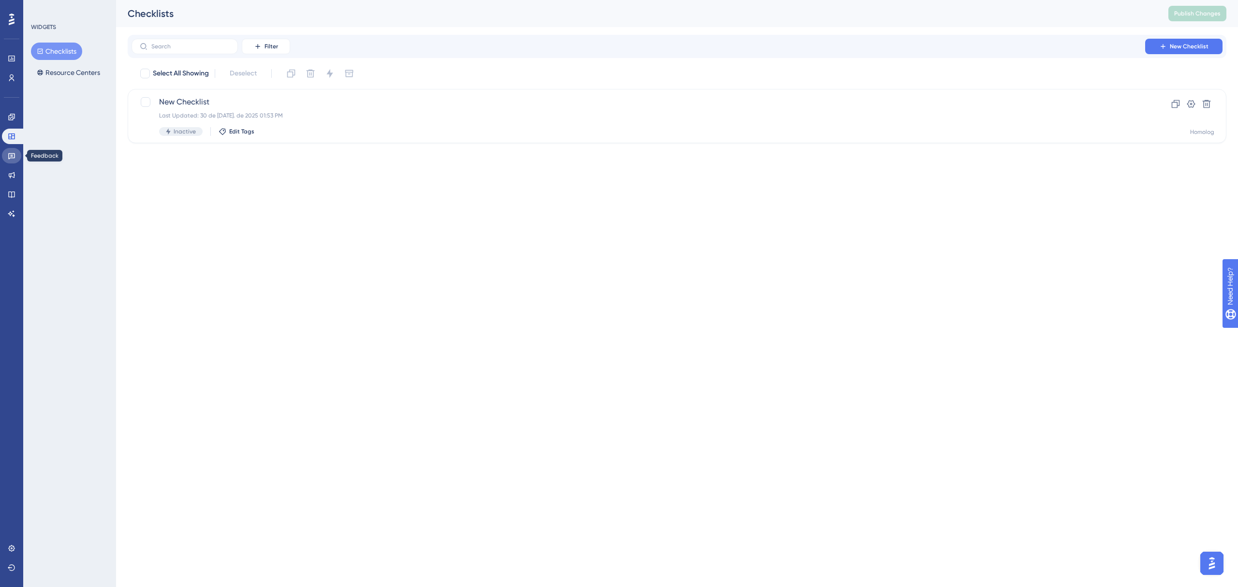
click at [13, 156] on icon at bounding box center [12, 156] width 8 height 8
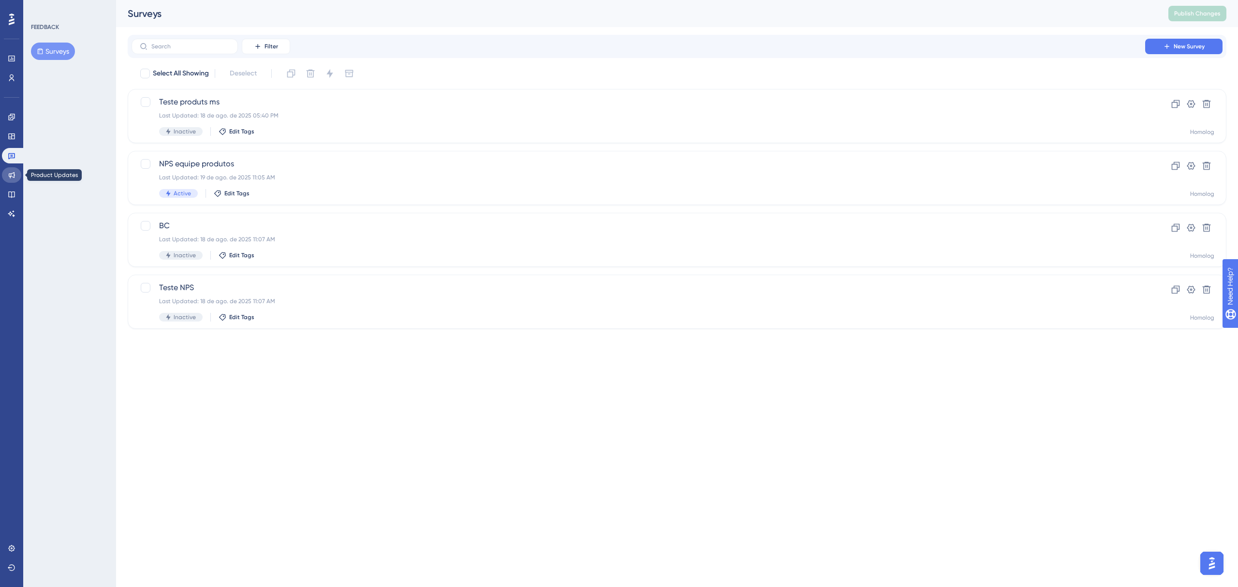
click at [10, 175] on icon at bounding box center [12, 175] width 8 height 8
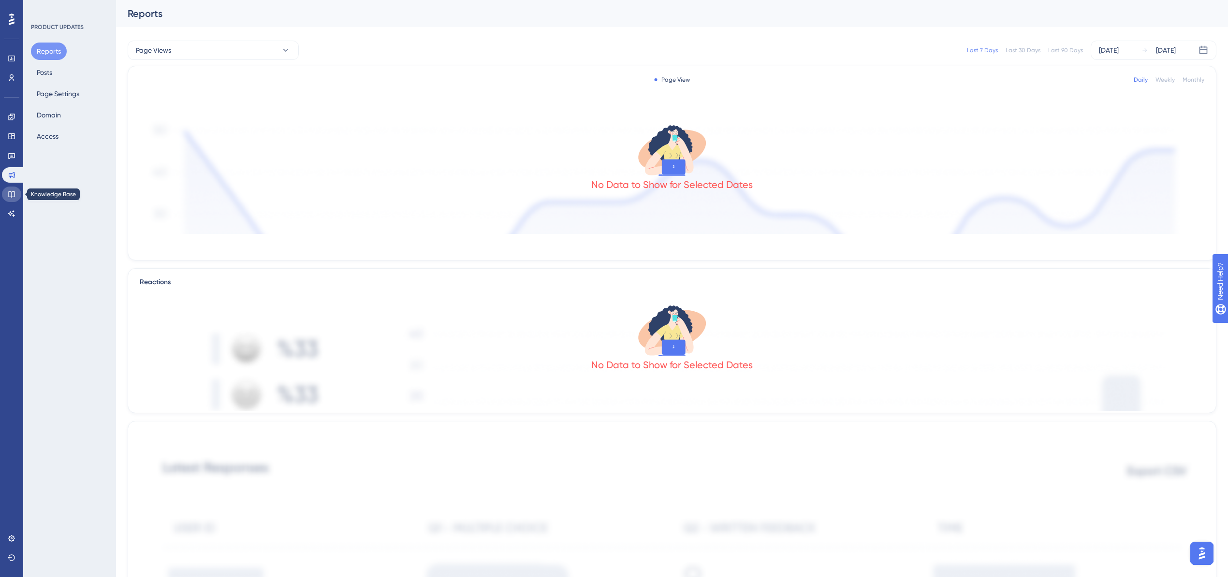
click at [9, 196] on icon at bounding box center [11, 195] width 6 height 6
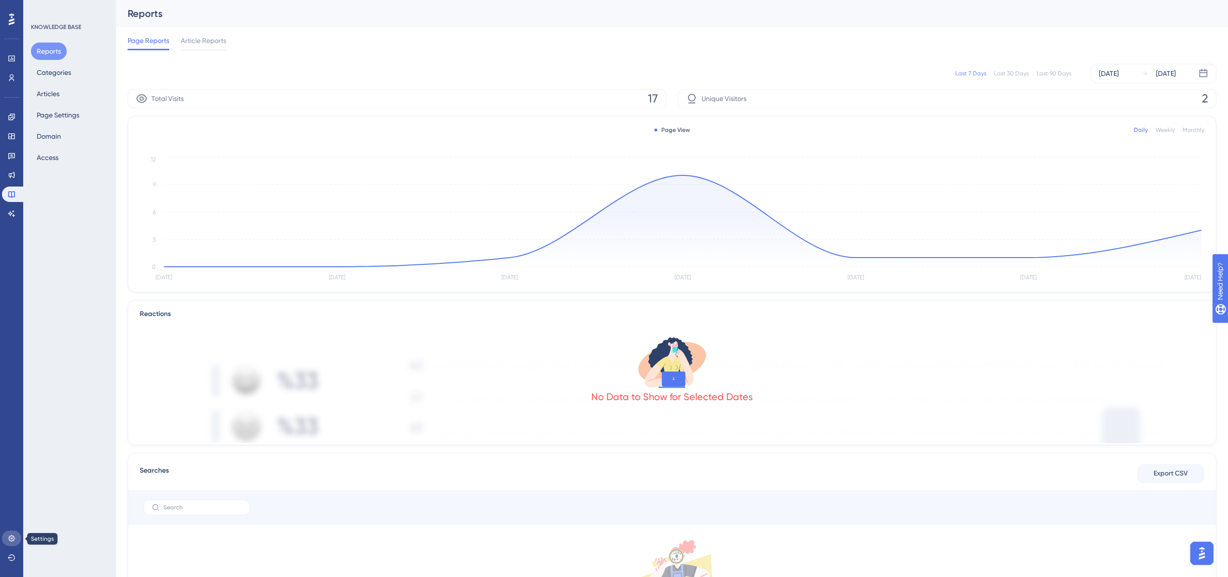
click at [14, 535] on icon at bounding box center [12, 539] width 8 height 8
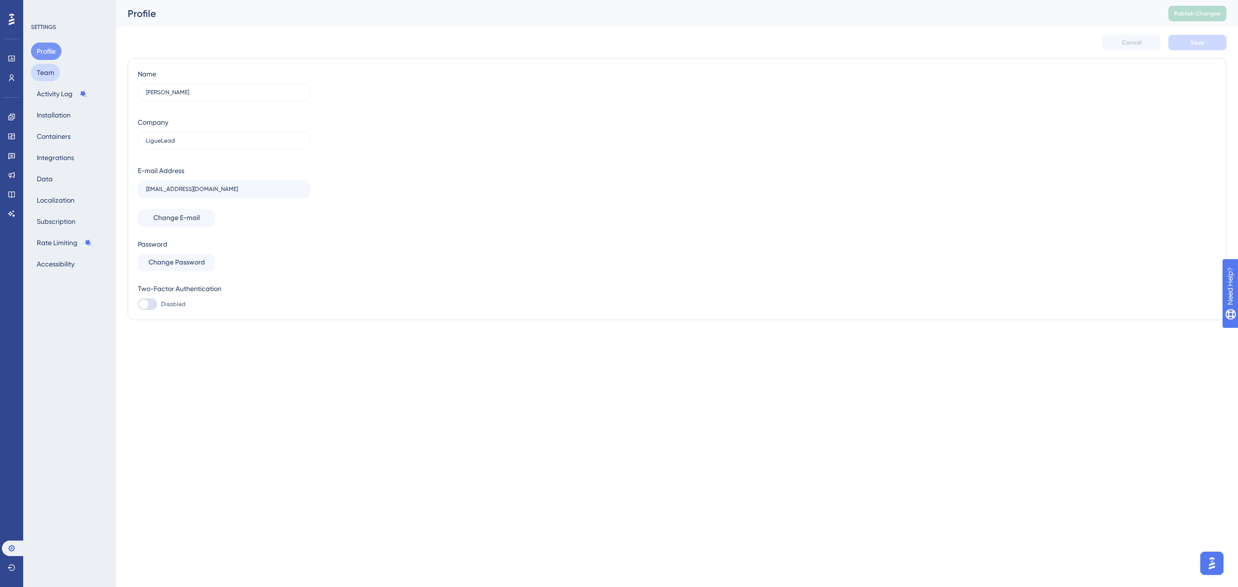
click at [55, 66] on button "Team" at bounding box center [45, 72] width 29 height 17
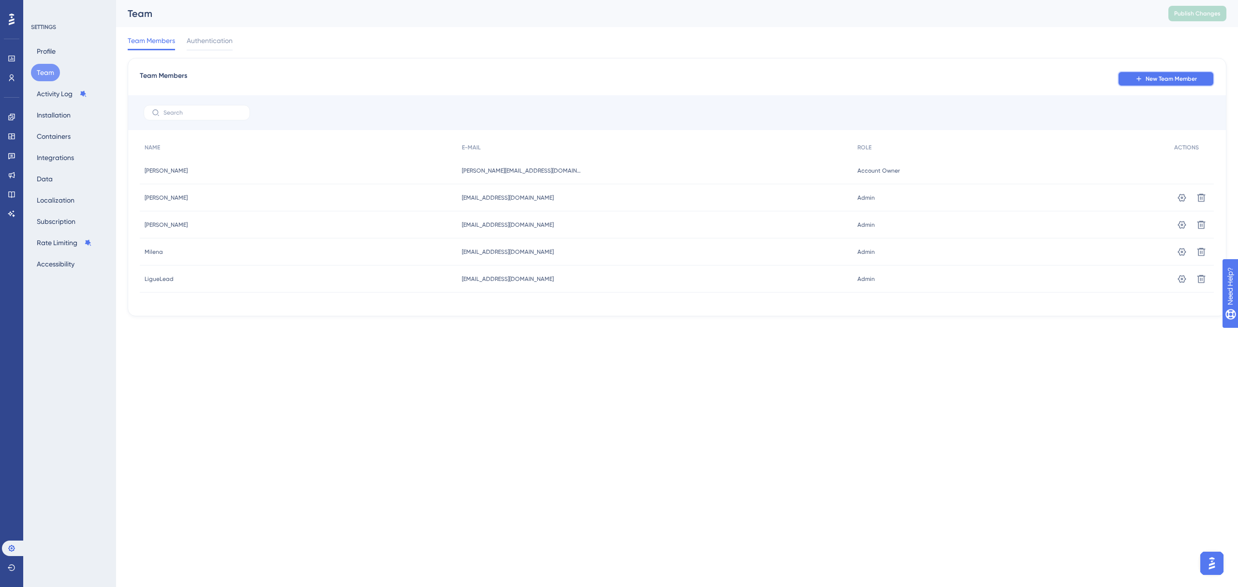
click at [1179, 84] on button "New Team Member" at bounding box center [1166, 78] width 97 height 15
